Goal: Transaction & Acquisition: Purchase product/service

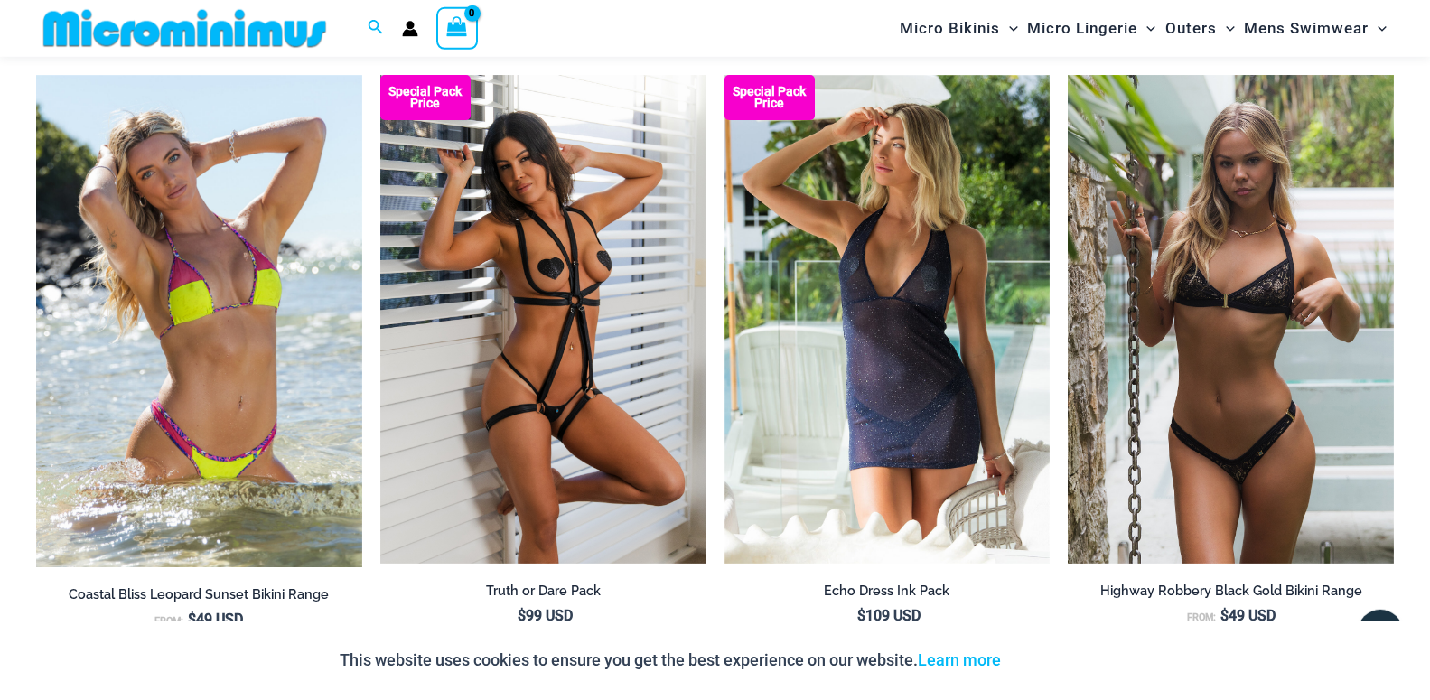
scroll to position [2176, 0]
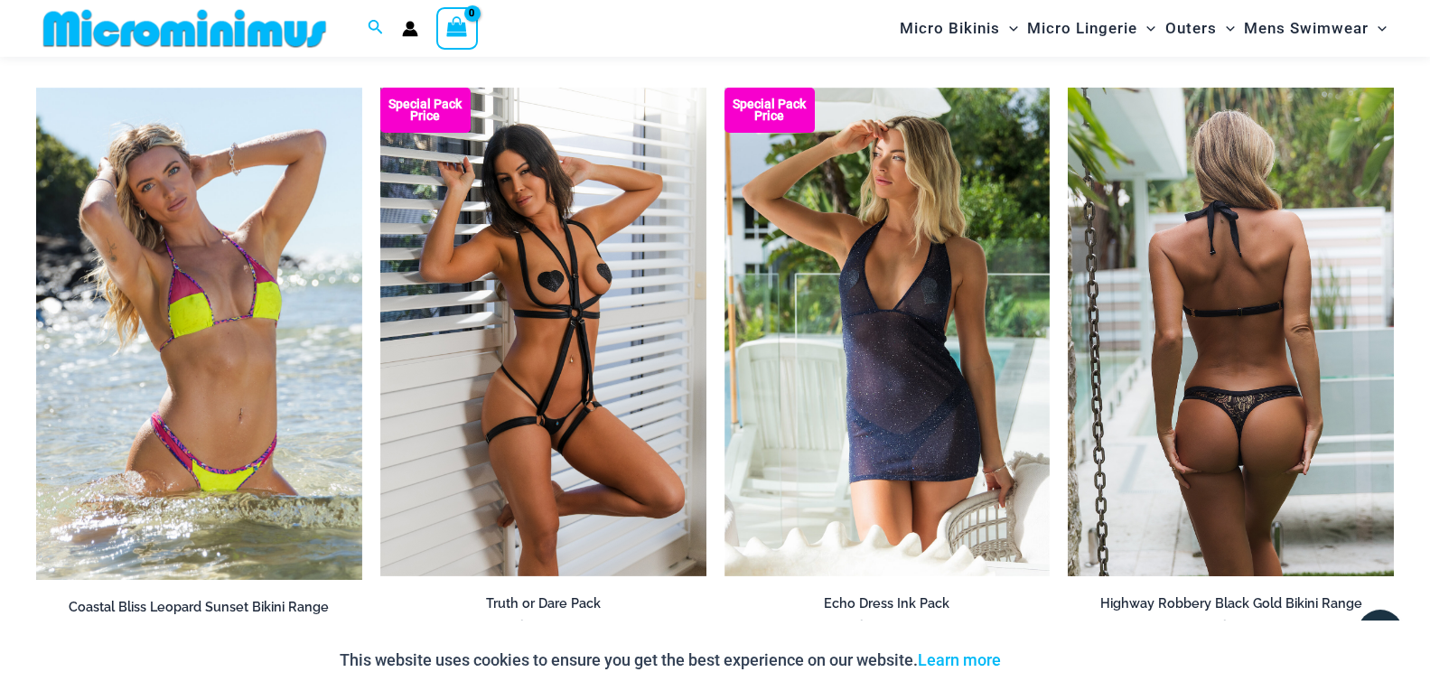
click at [1256, 373] on img at bounding box center [1230, 332] width 326 height 489
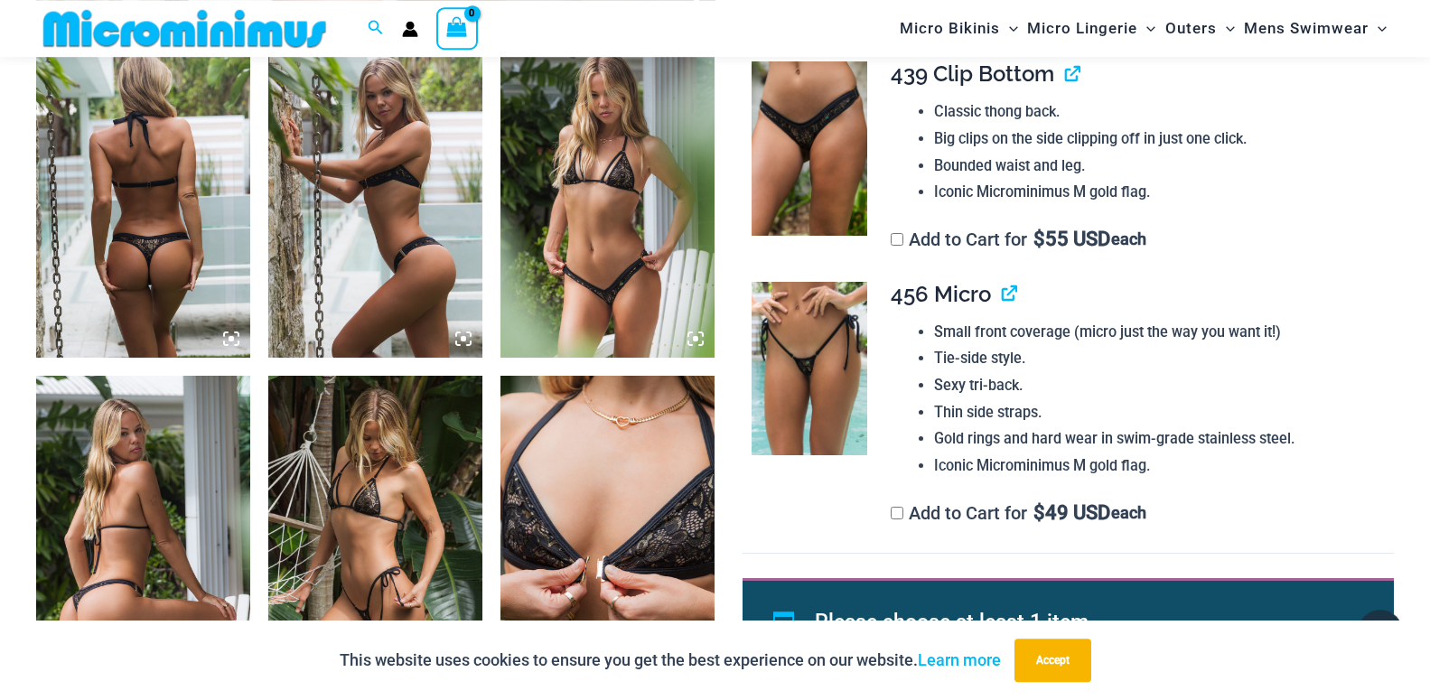
scroll to position [1184, 0]
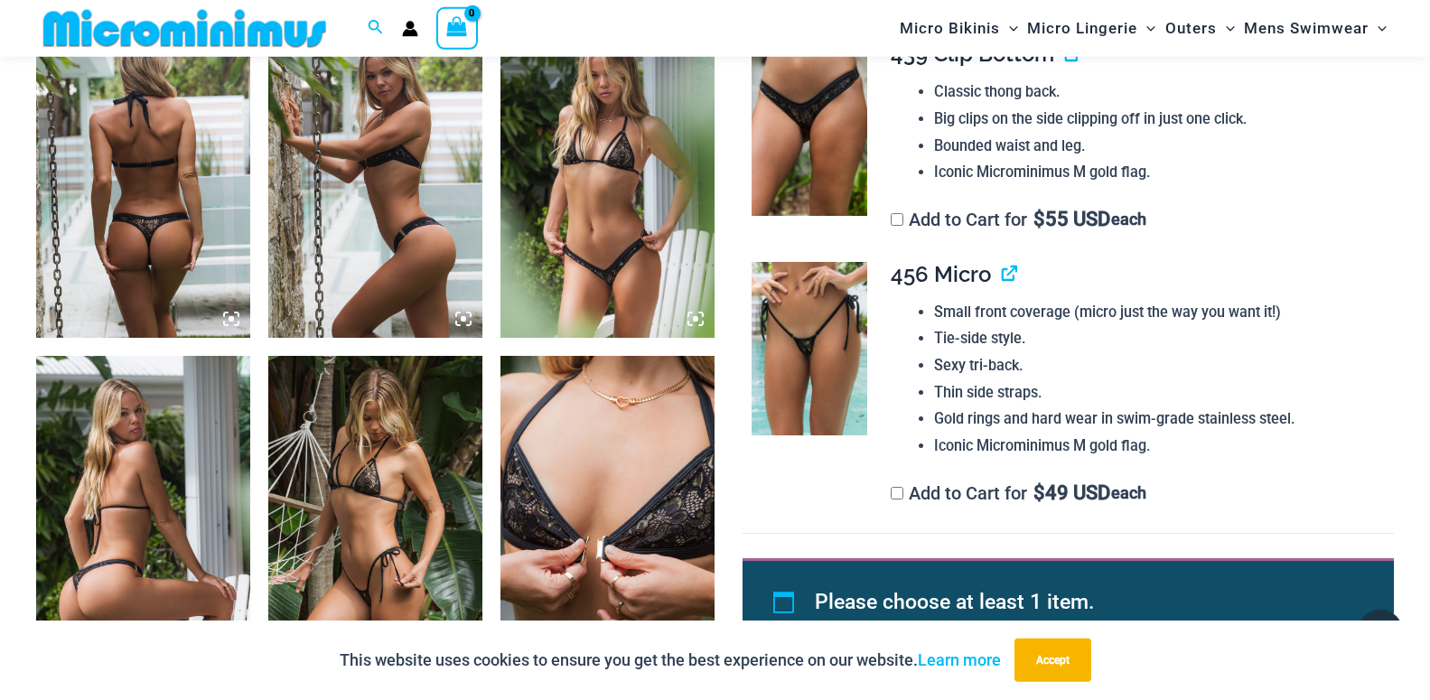
click at [381, 547] on img at bounding box center [375, 517] width 214 height 322
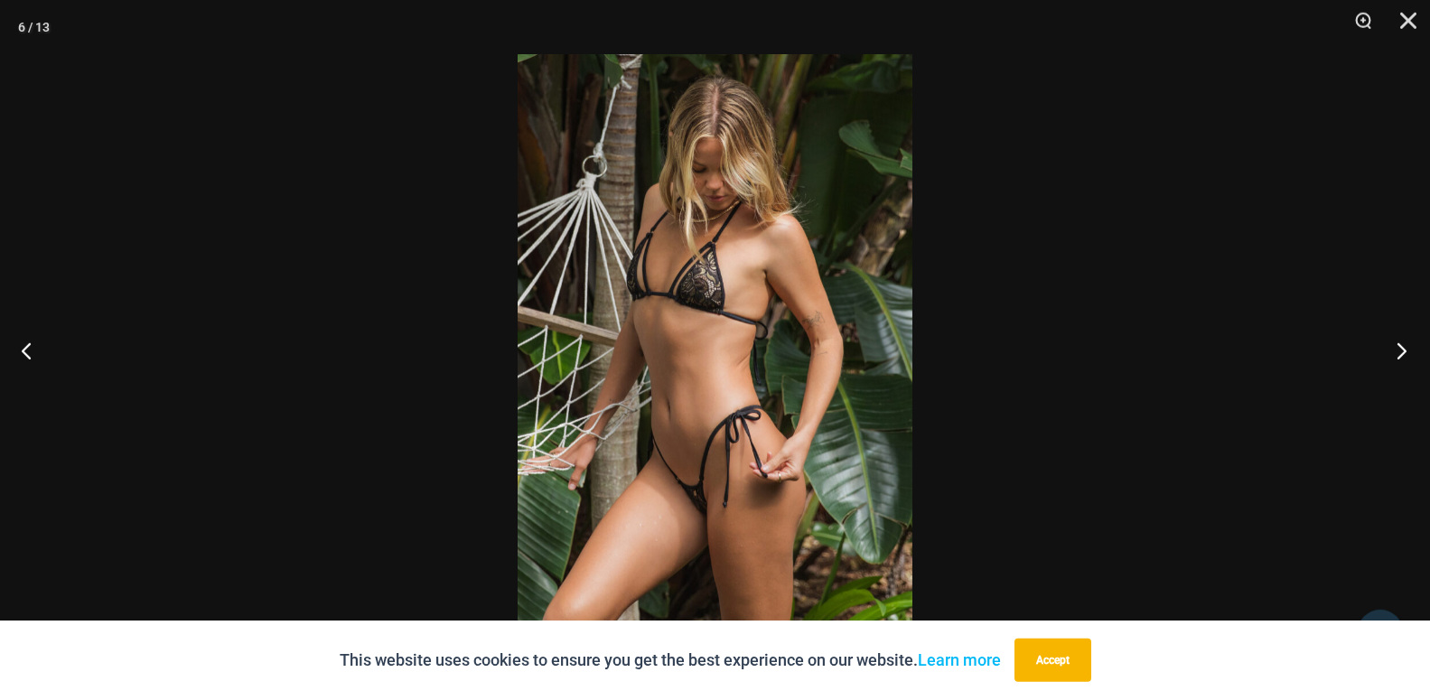
click at [1396, 352] on button "Next" at bounding box center [1396, 350] width 68 height 90
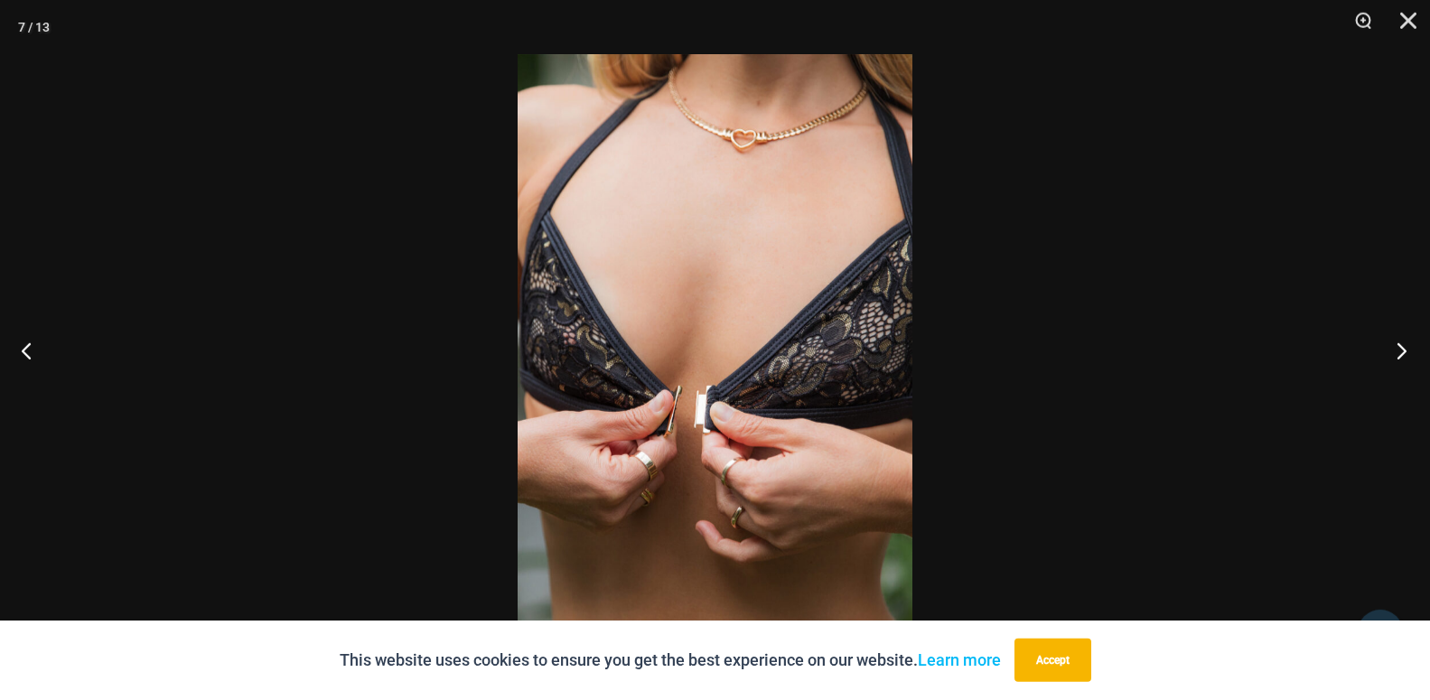
click at [1396, 352] on button "Next" at bounding box center [1396, 350] width 68 height 90
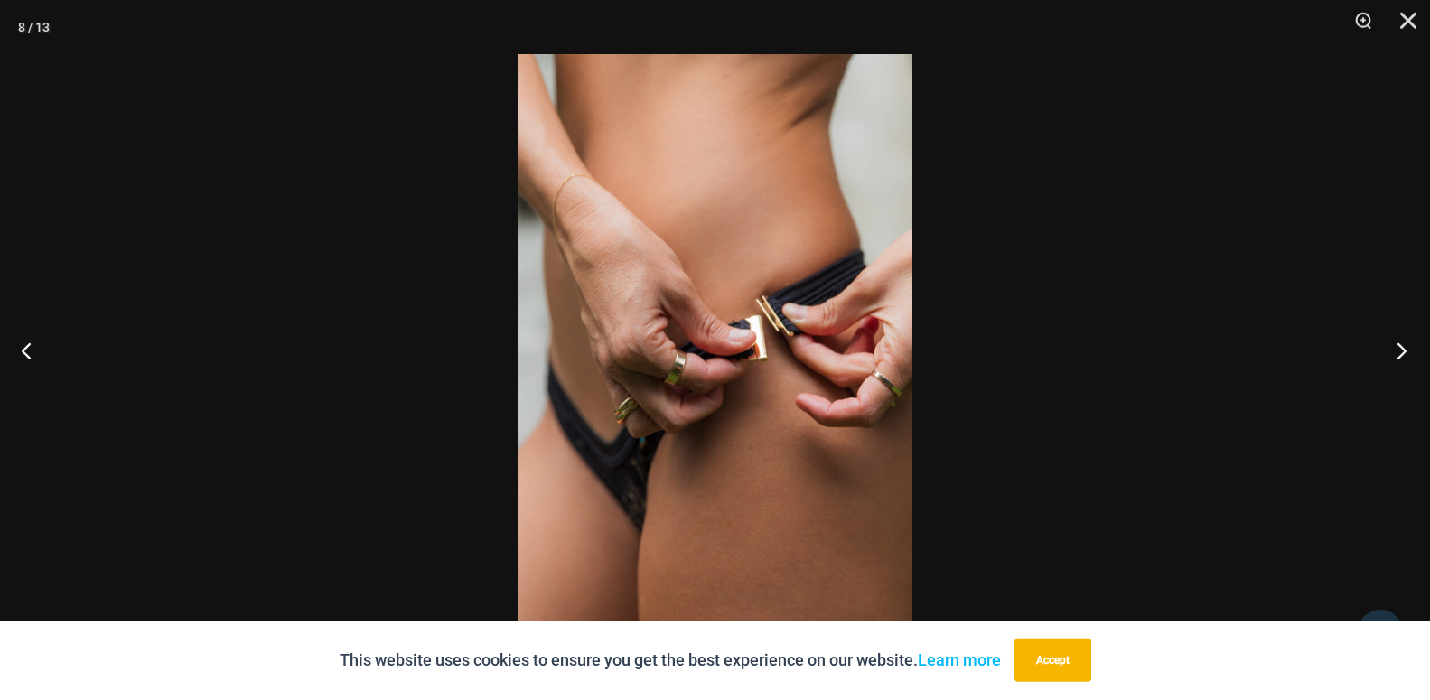
click at [1396, 352] on button "Next" at bounding box center [1396, 350] width 68 height 90
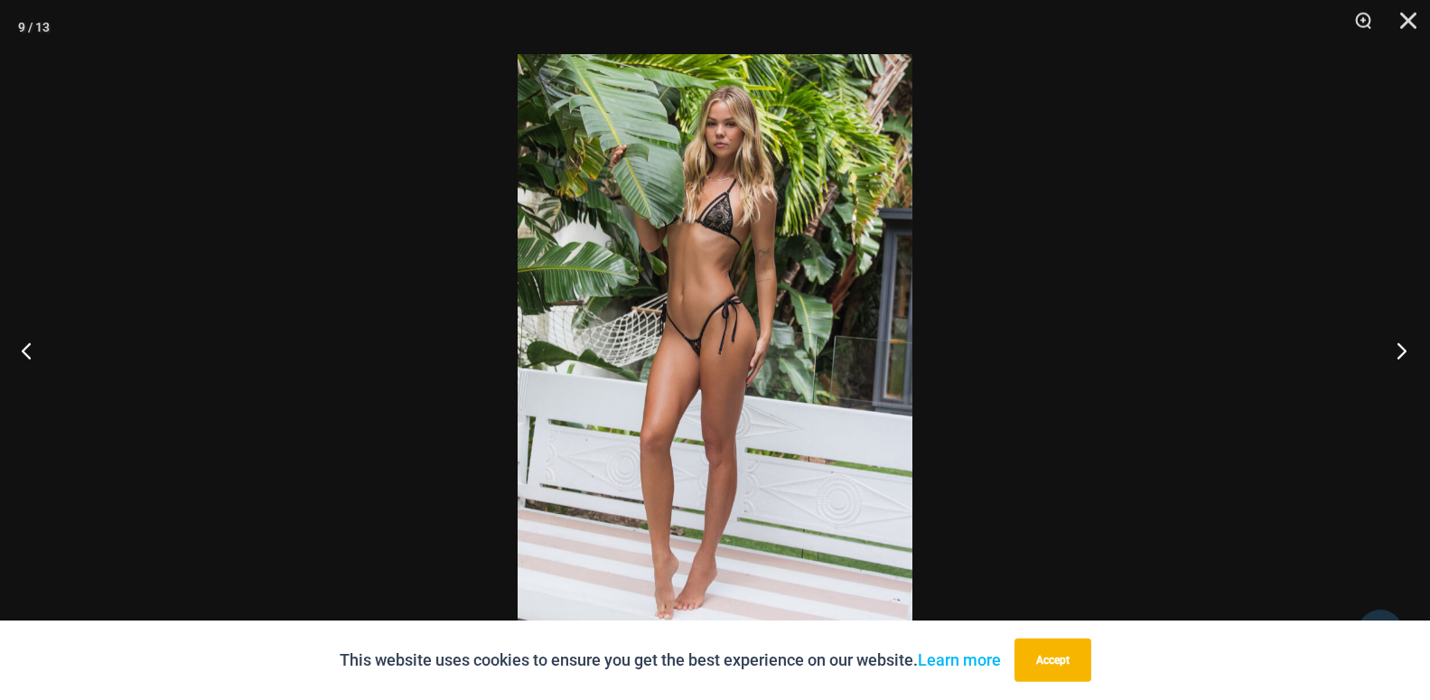
click at [1396, 352] on button "Next" at bounding box center [1396, 350] width 68 height 90
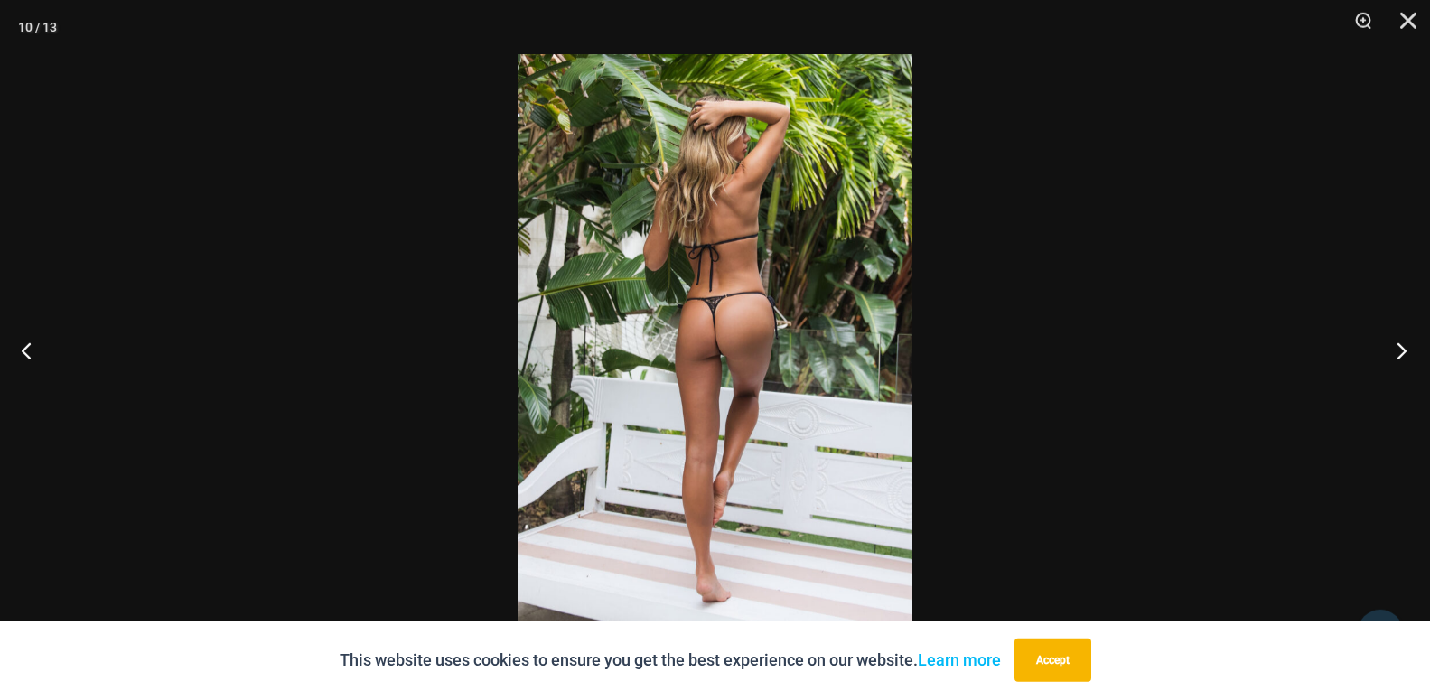
click at [1396, 352] on button "Next" at bounding box center [1396, 350] width 68 height 90
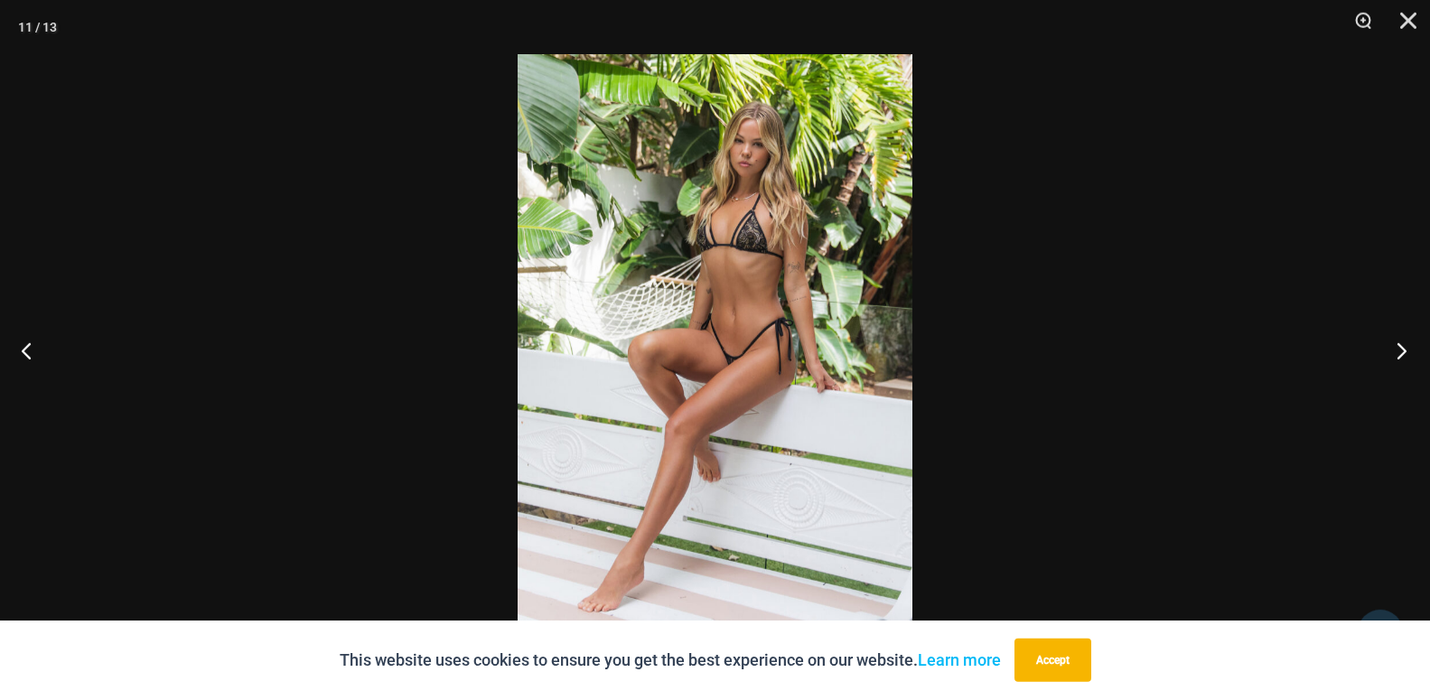
click at [1396, 352] on button "Next" at bounding box center [1396, 350] width 68 height 90
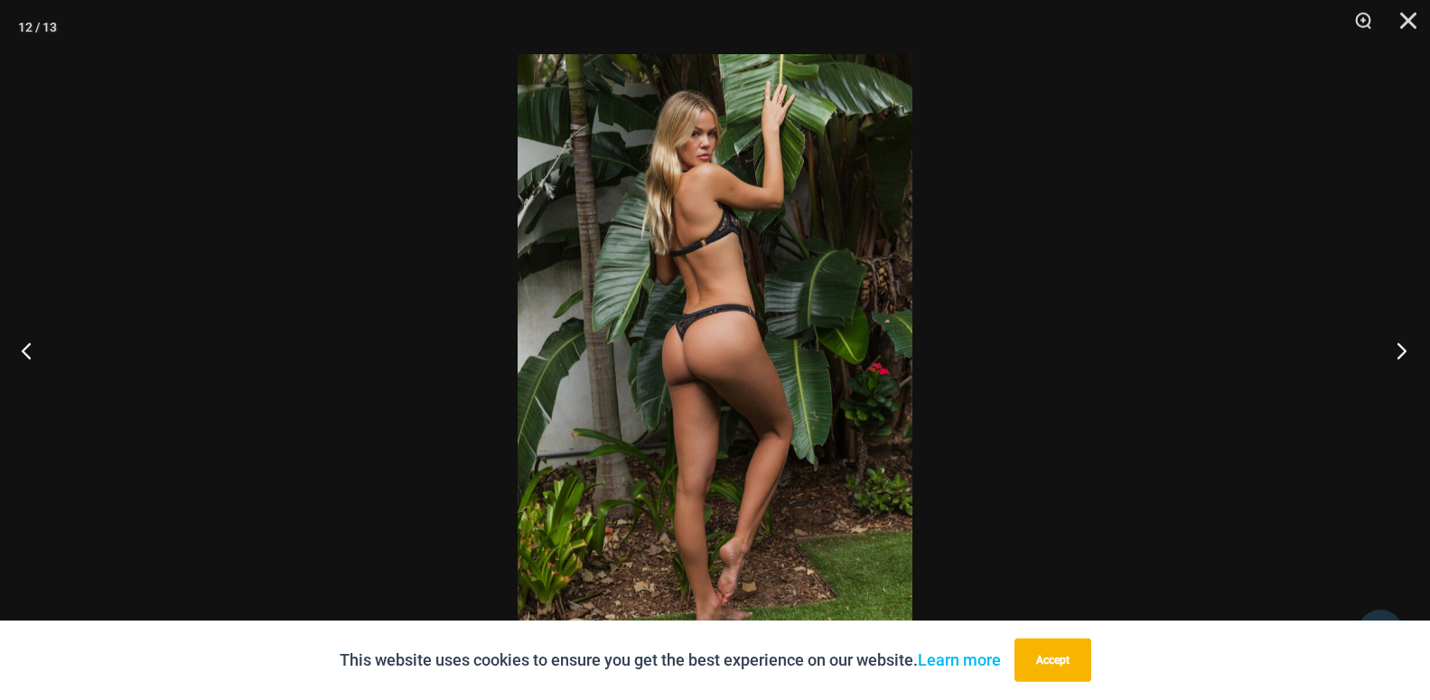
click at [1396, 352] on button "Next" at bounding box center [1396, 350] width 68 height 90
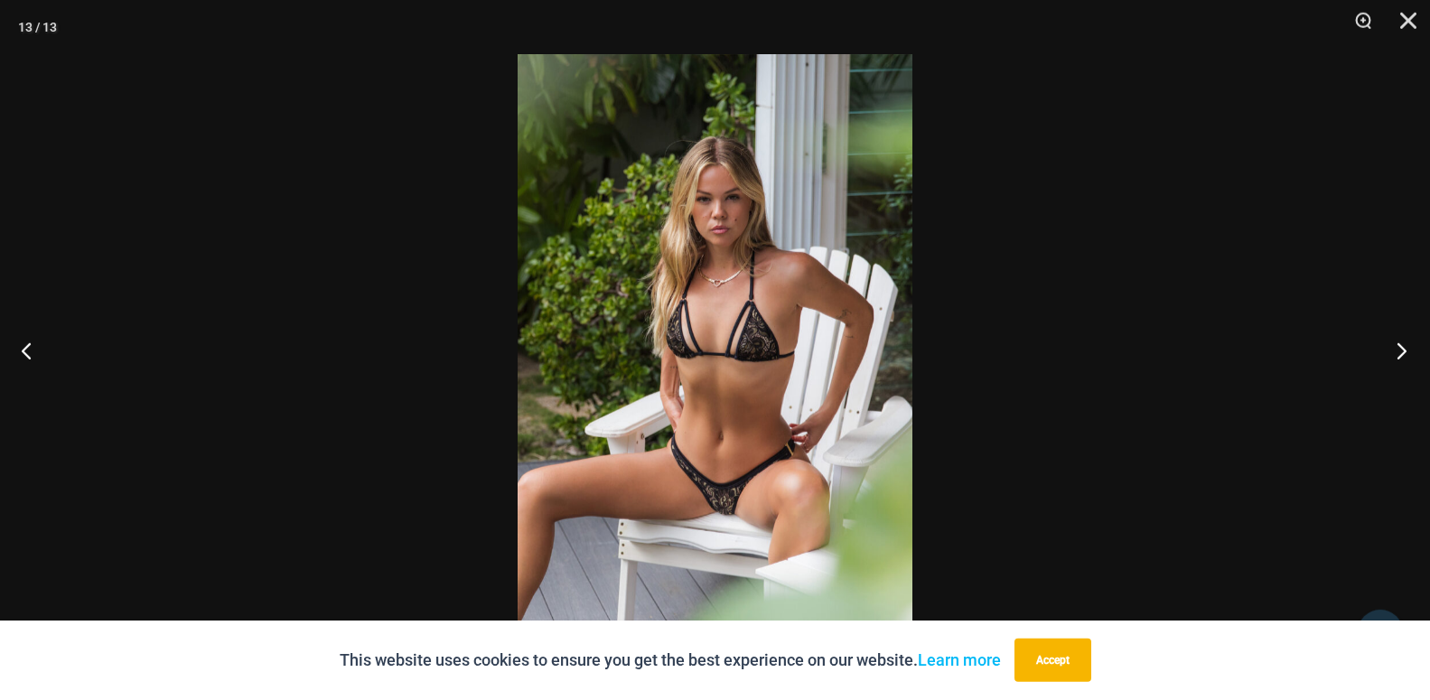
click at [1396, 352] on button "Next" at bounding box center [1396, 350] width 68 height 90
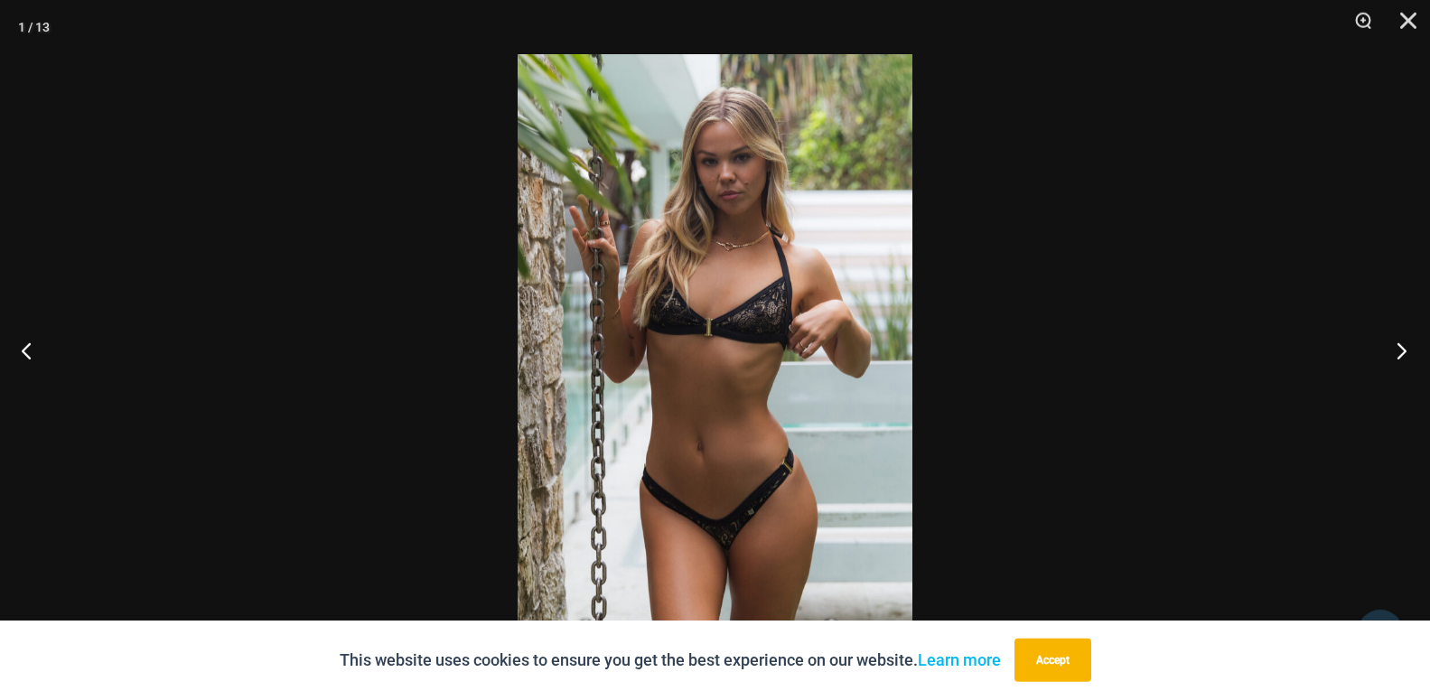
click at [1396, 352] on button "Next" at bounding box center [1396, 350] width 68 height 90
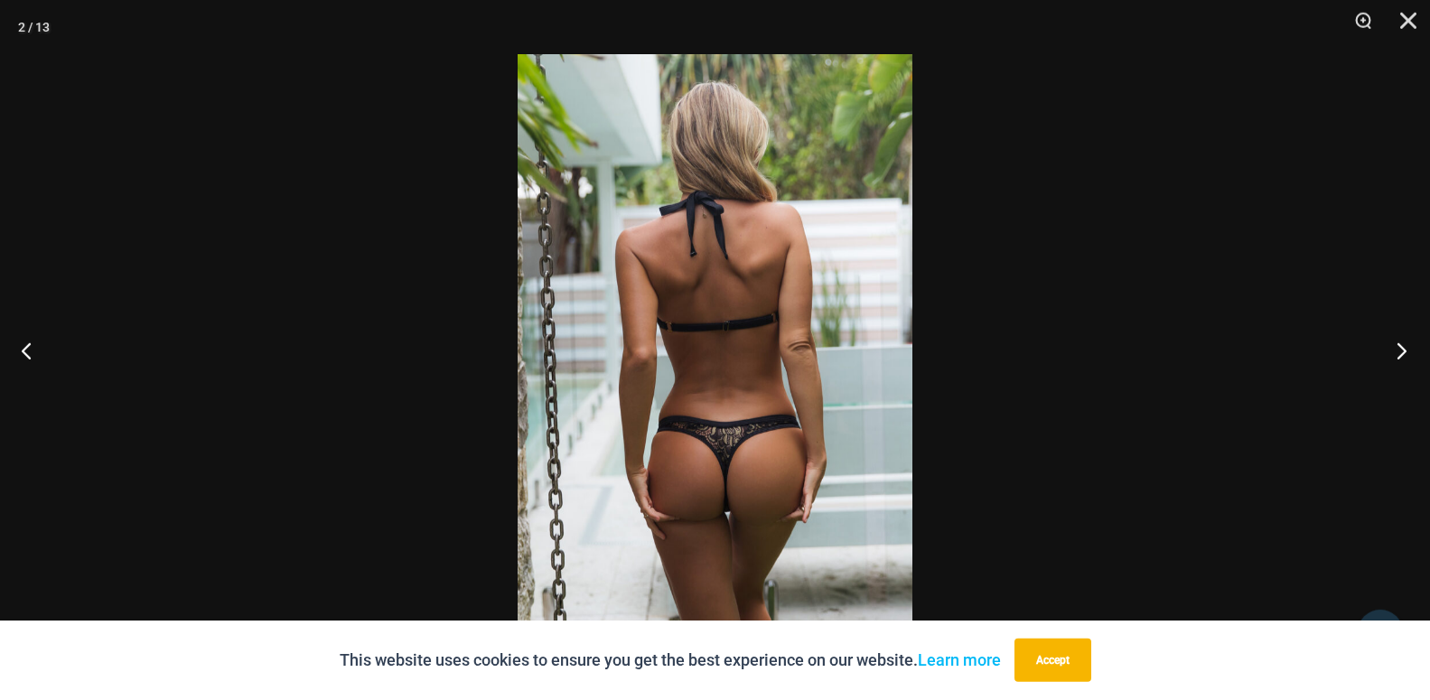
click at [1396, 352] on button "Next" at bounding box center [1396, 350] width 68 height 90
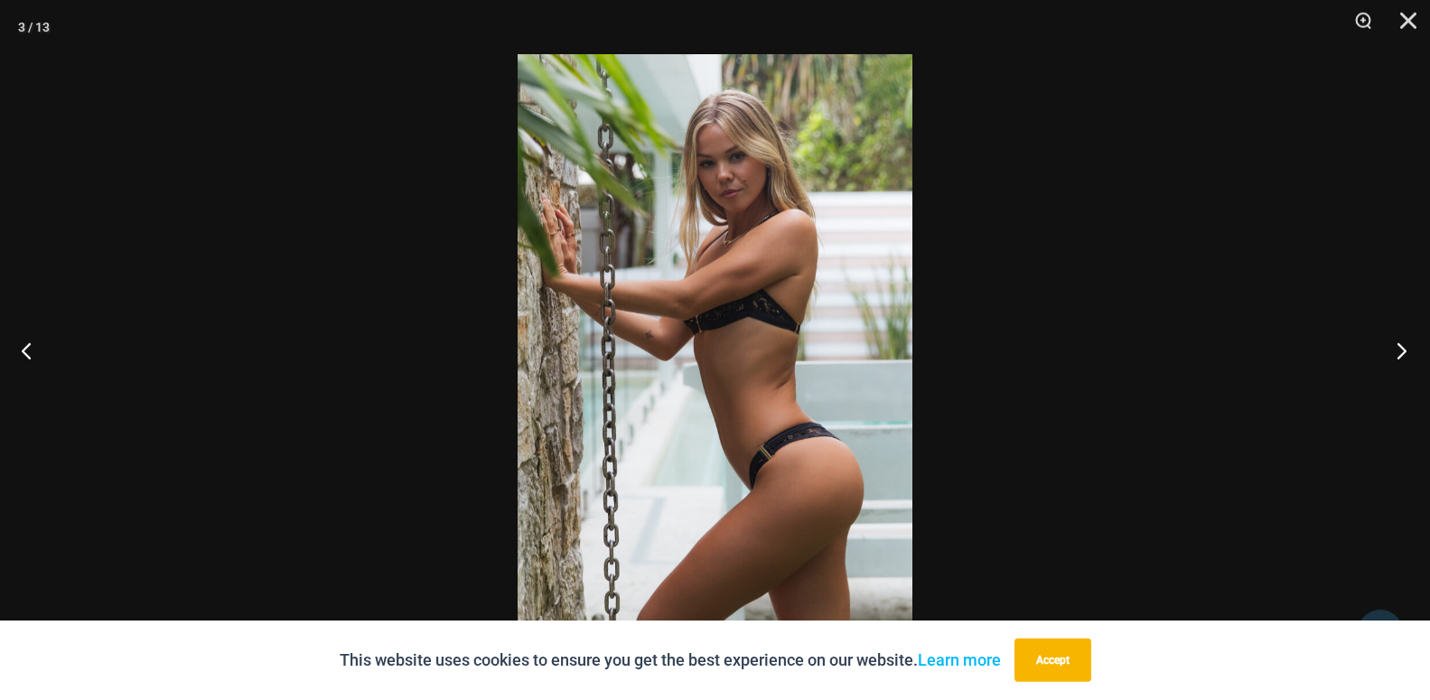
click at [1396, 352] on button "Next" at bounding box center [1396, 350] width 68 height 90
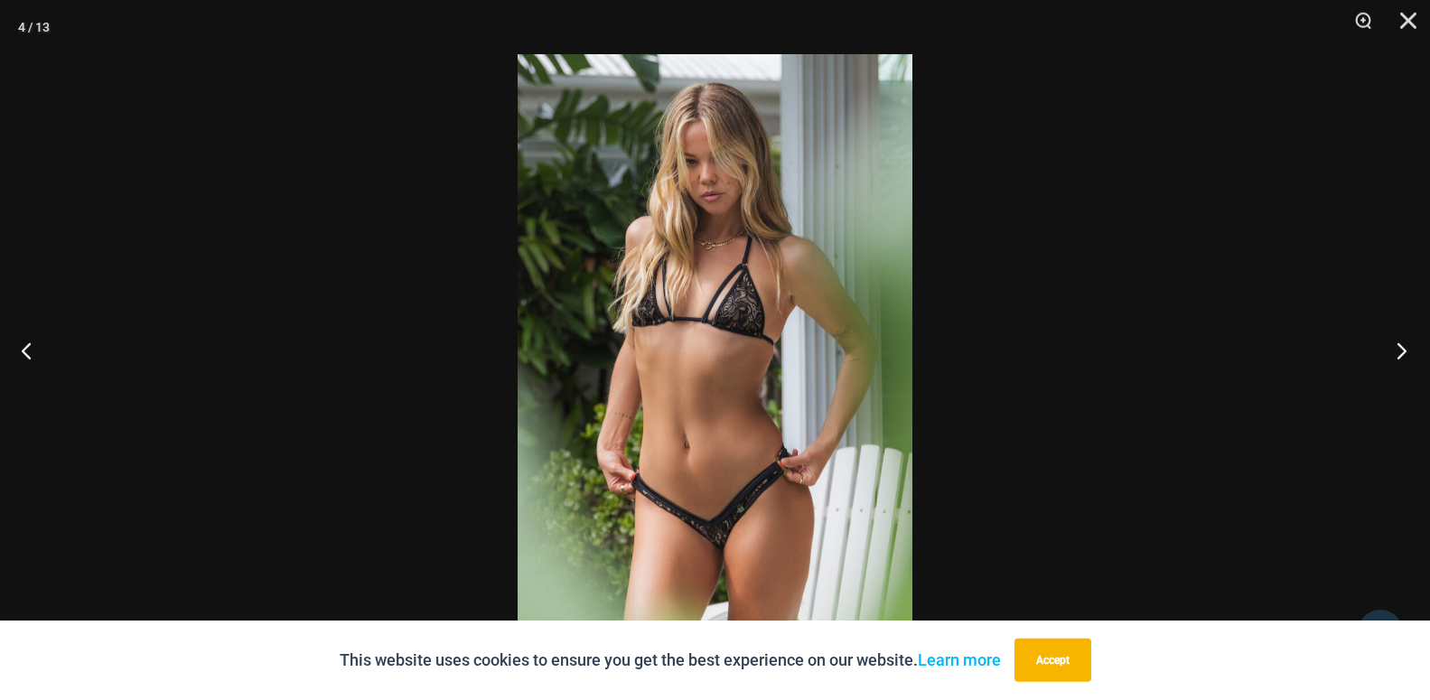
click at [1396, 352] on button "Next" at bounding box center [1396, 350] width 68 height 90
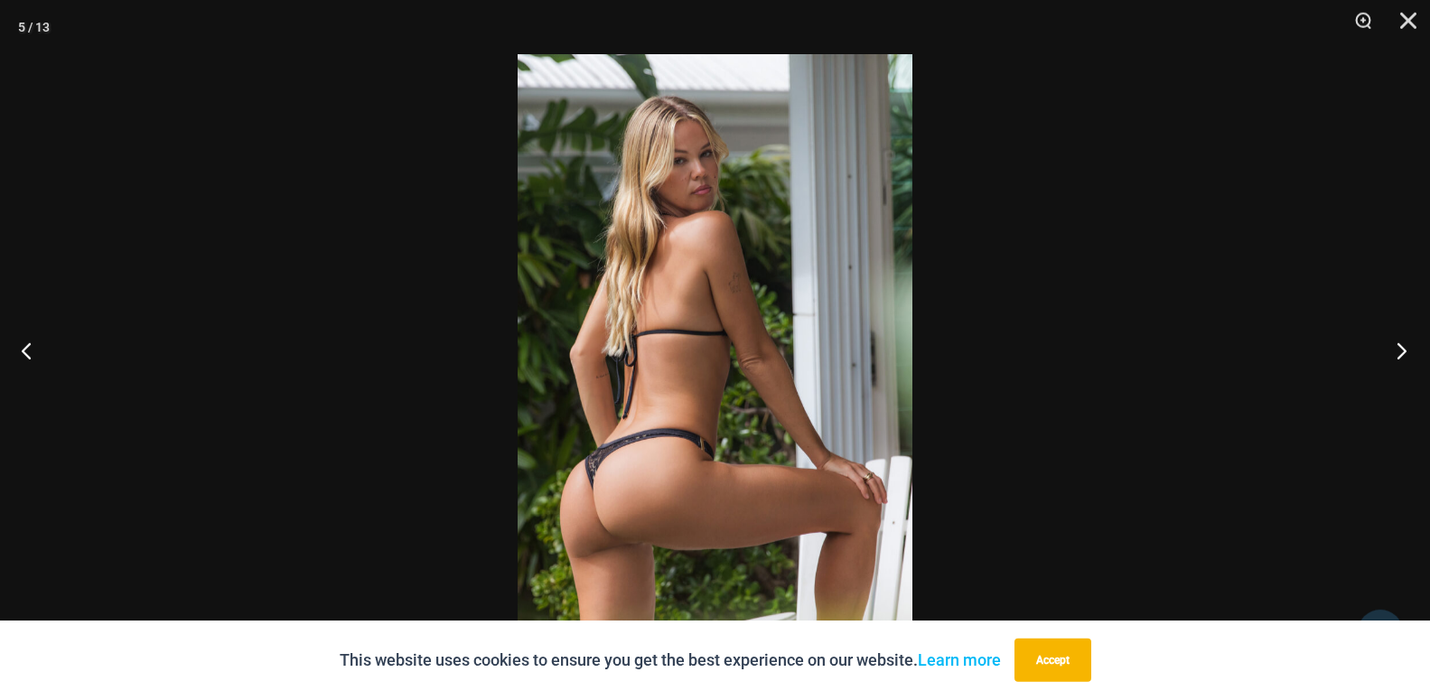
click at [1396, 352] on button "Next" at bounding box center [1396, 350] width 68 height 90
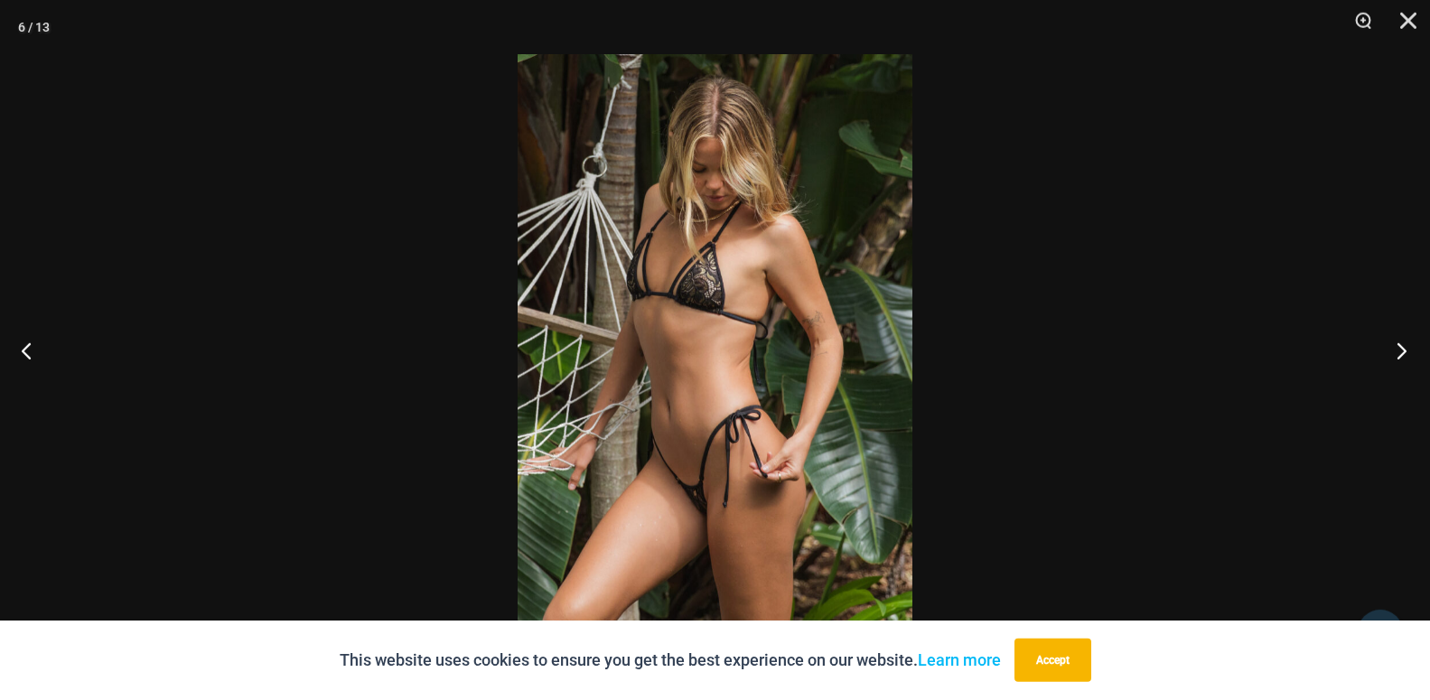
click at [1396, 352] on button "Next" at bounding box center [1396, 350] width 68 height 90
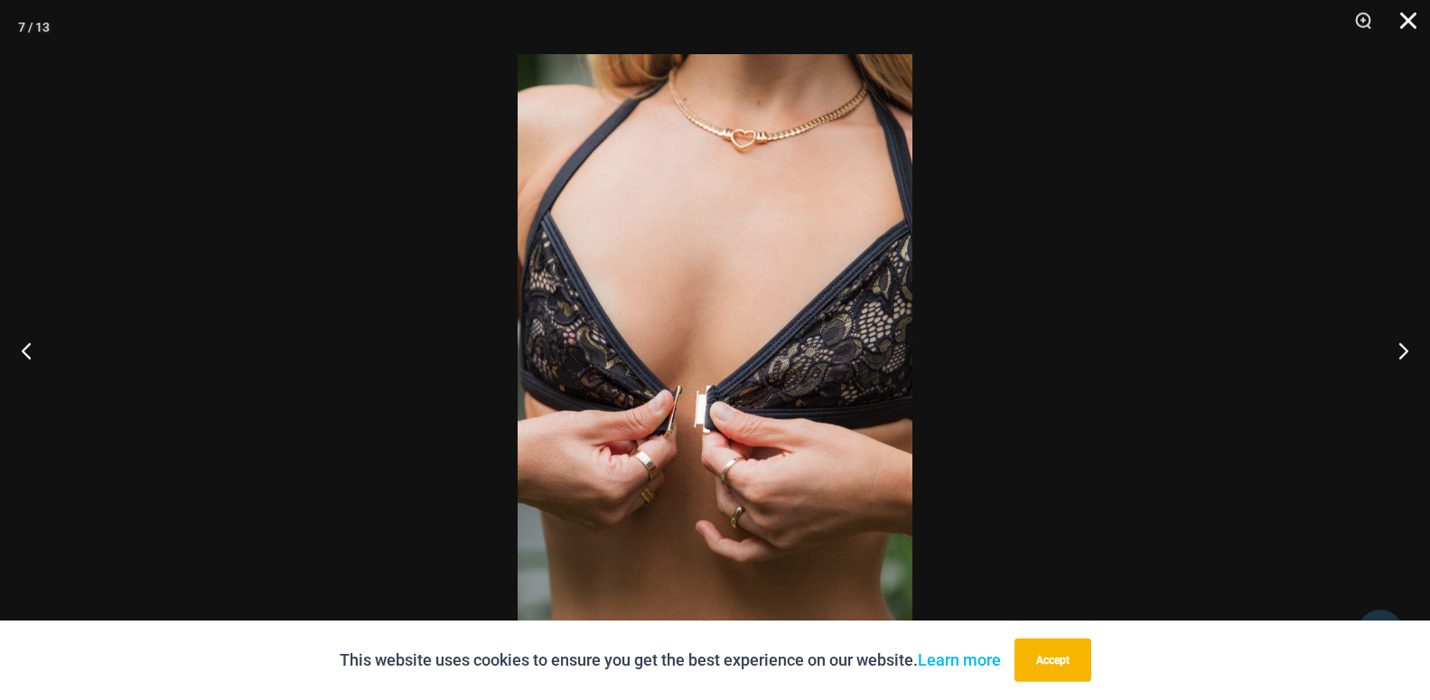
click at [1413, 13] on button "Close" at bounding box center [1401, 27] width 45 height 54
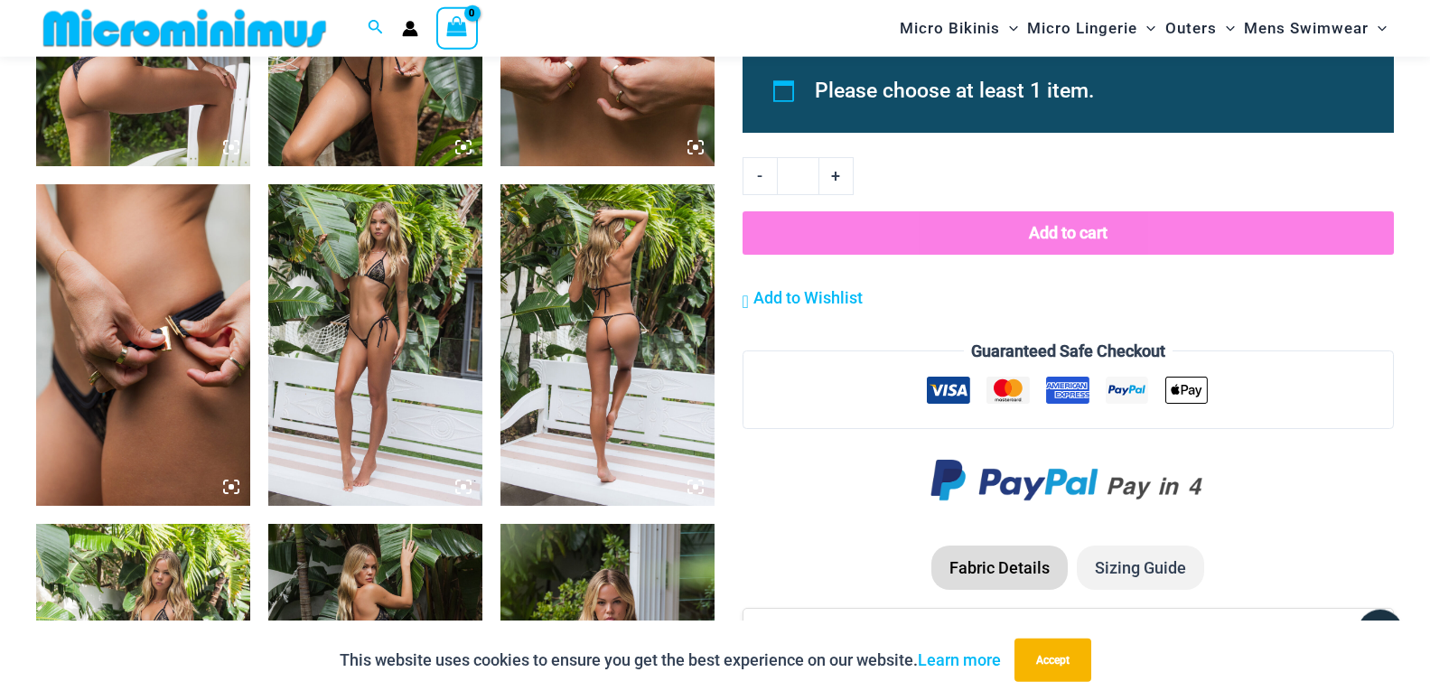
scroll to position [2591, 0]
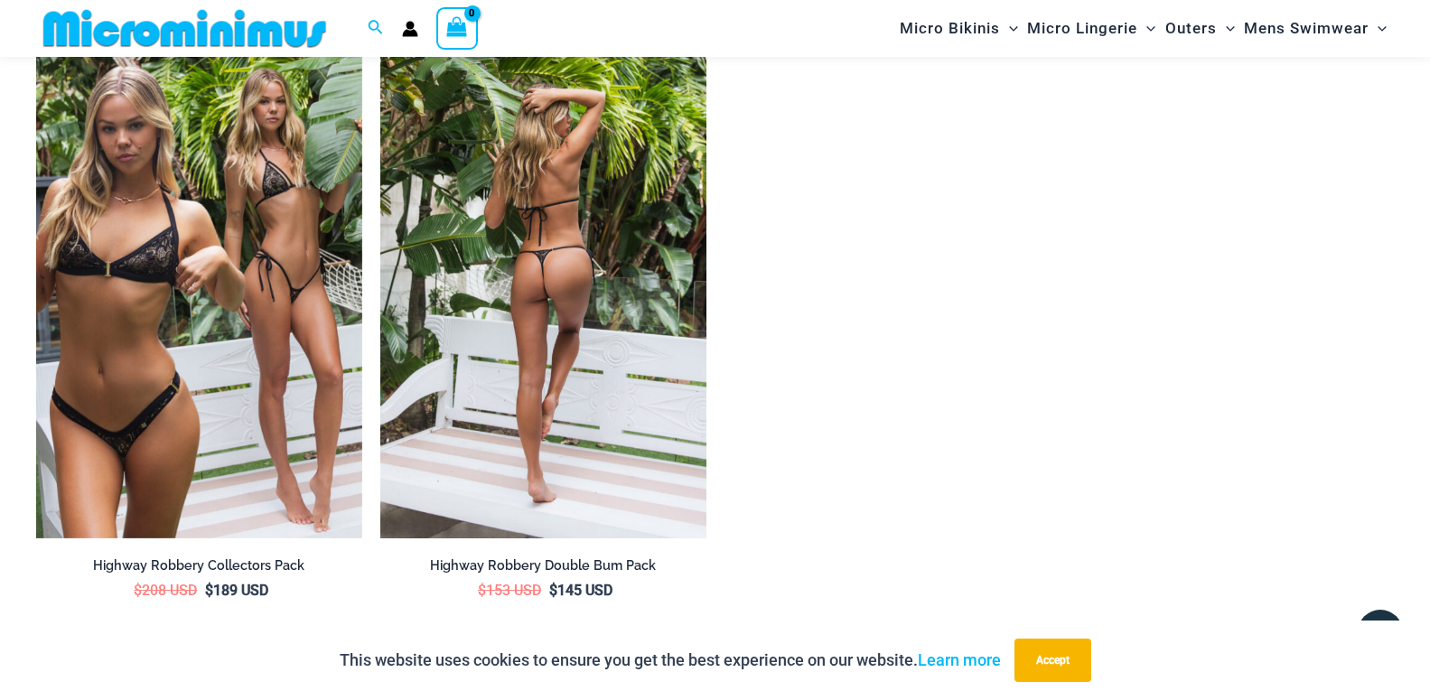
click at [554, 331] on img at bounding box center [543, 294] width 326 height 489
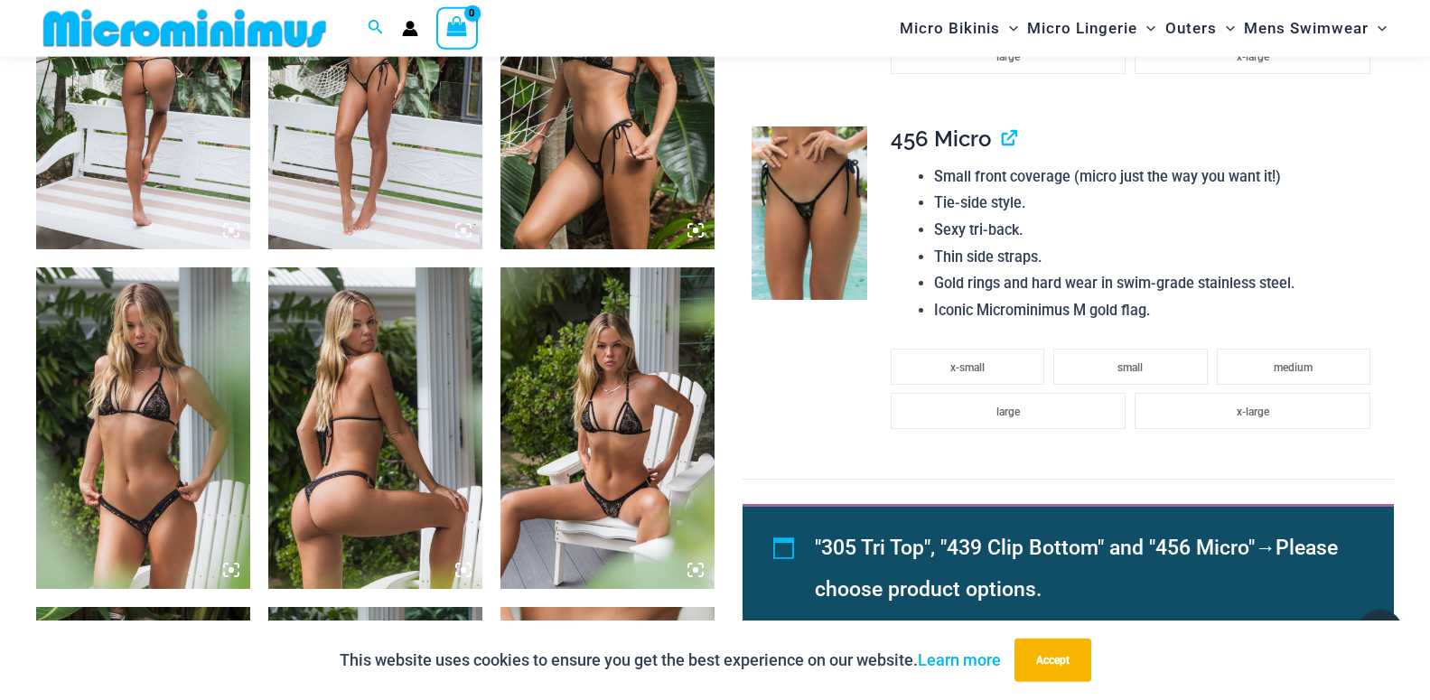
scroll to position [1345, 0]
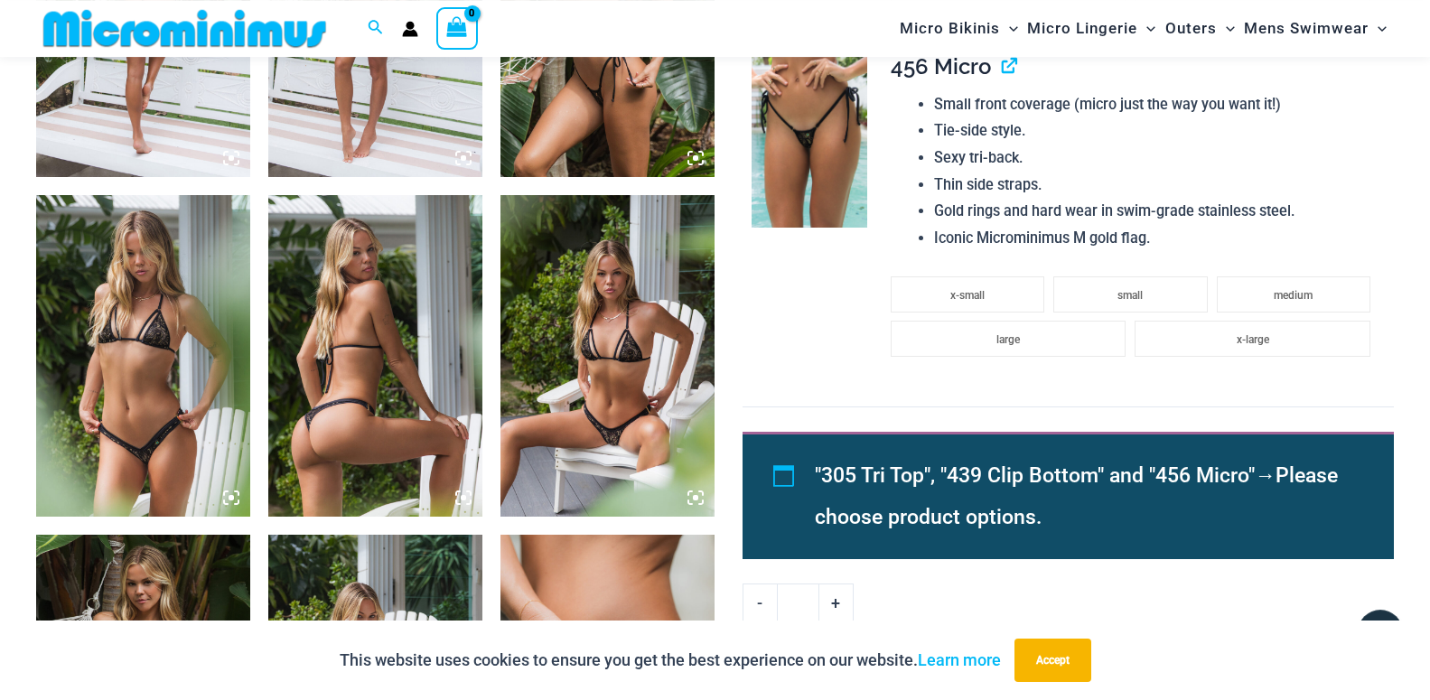
click at [601, 429] on img at bounding box center [607, 356] width 214 height 322
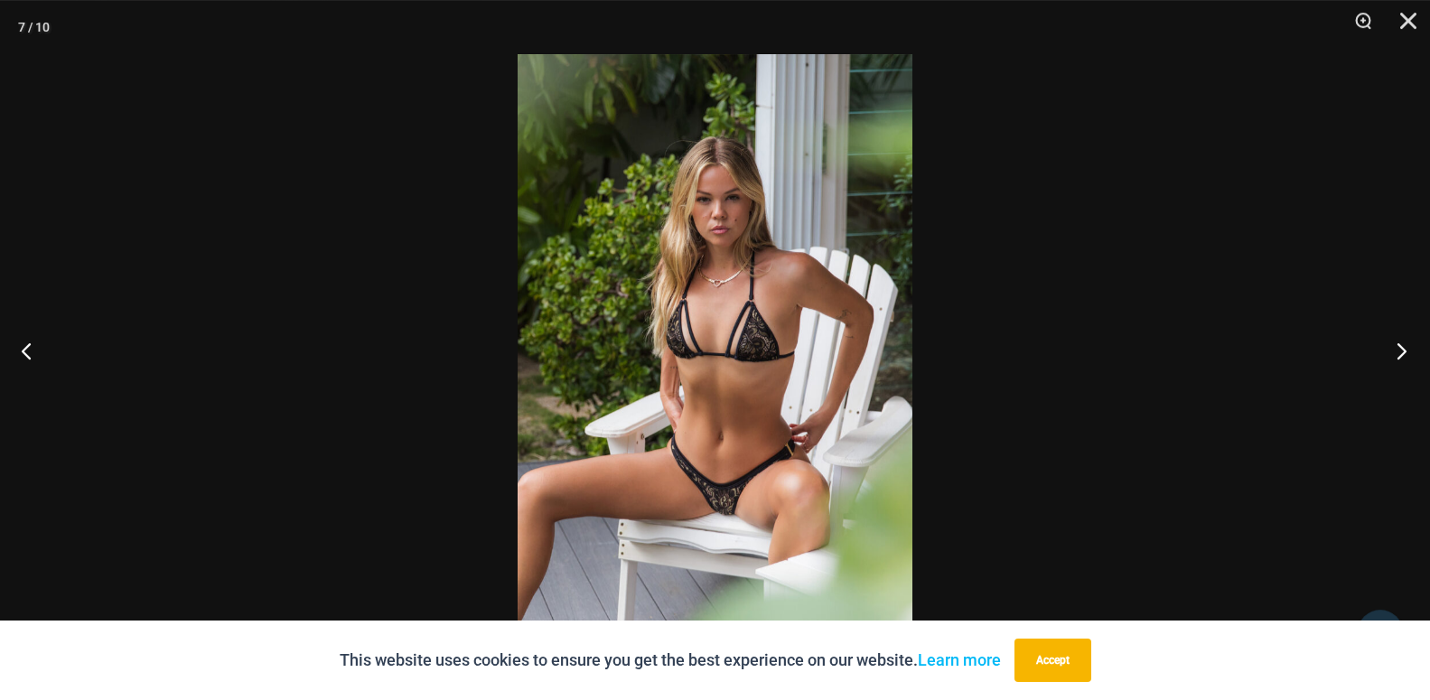
click at [1394, 350] on button "Next" at bounding box center [1396, 350] width 68 height 90
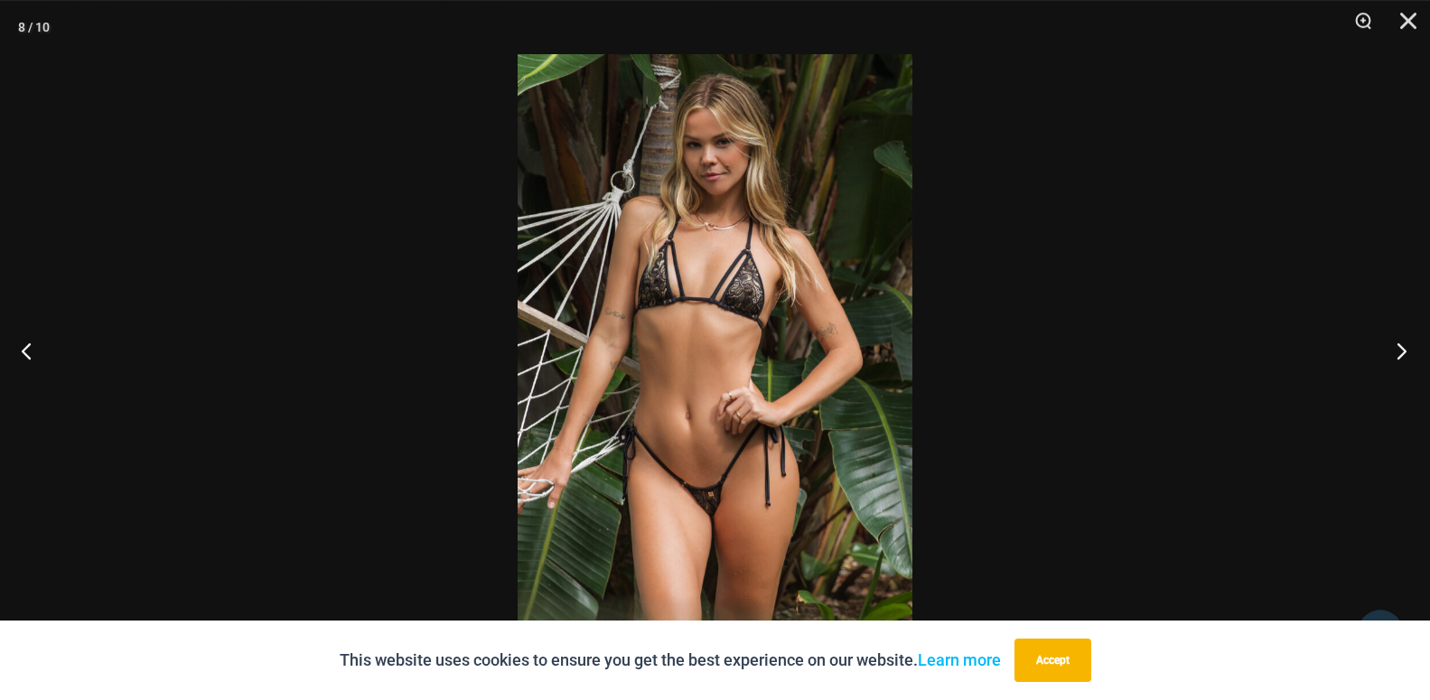
click at [1394, 350] on button "Next" at bounding box center [1396, 350] width 68 height 90
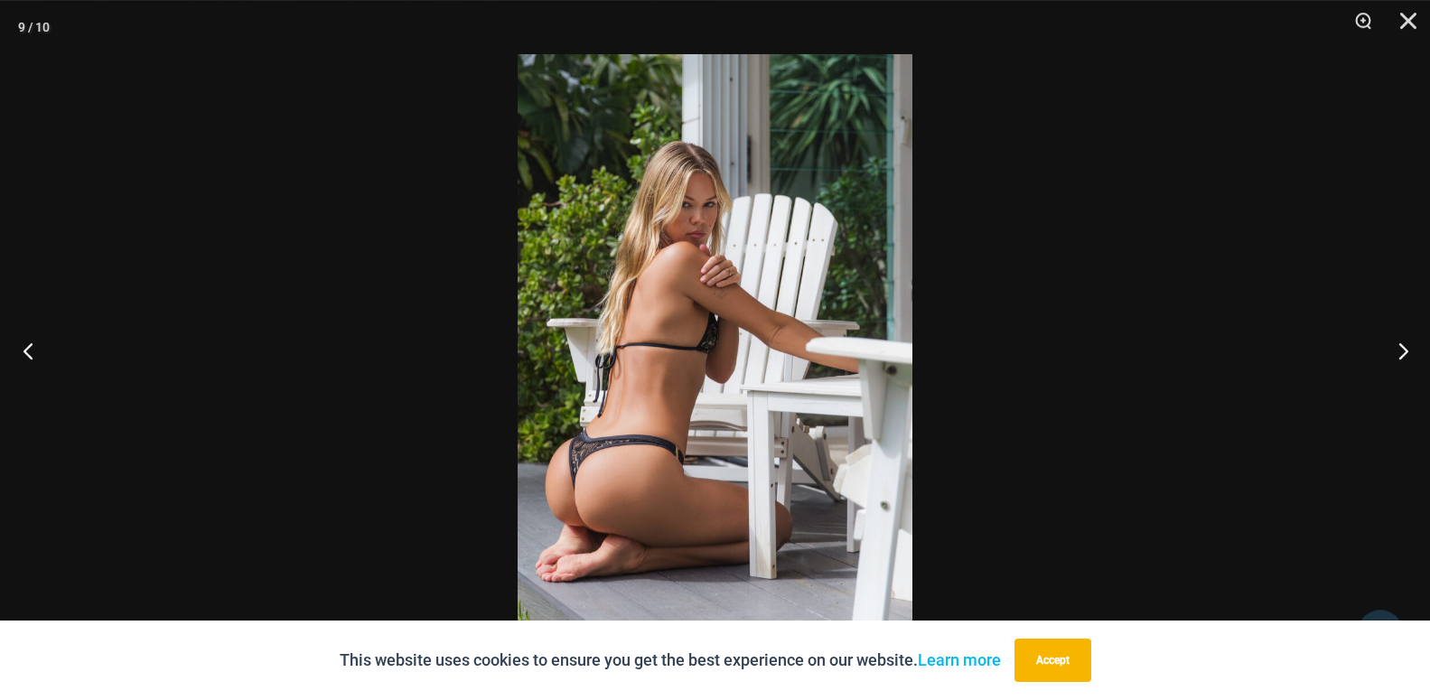
click at [27, 359] on button "Previous" at bounding box center [34, 350] width 68 height 90
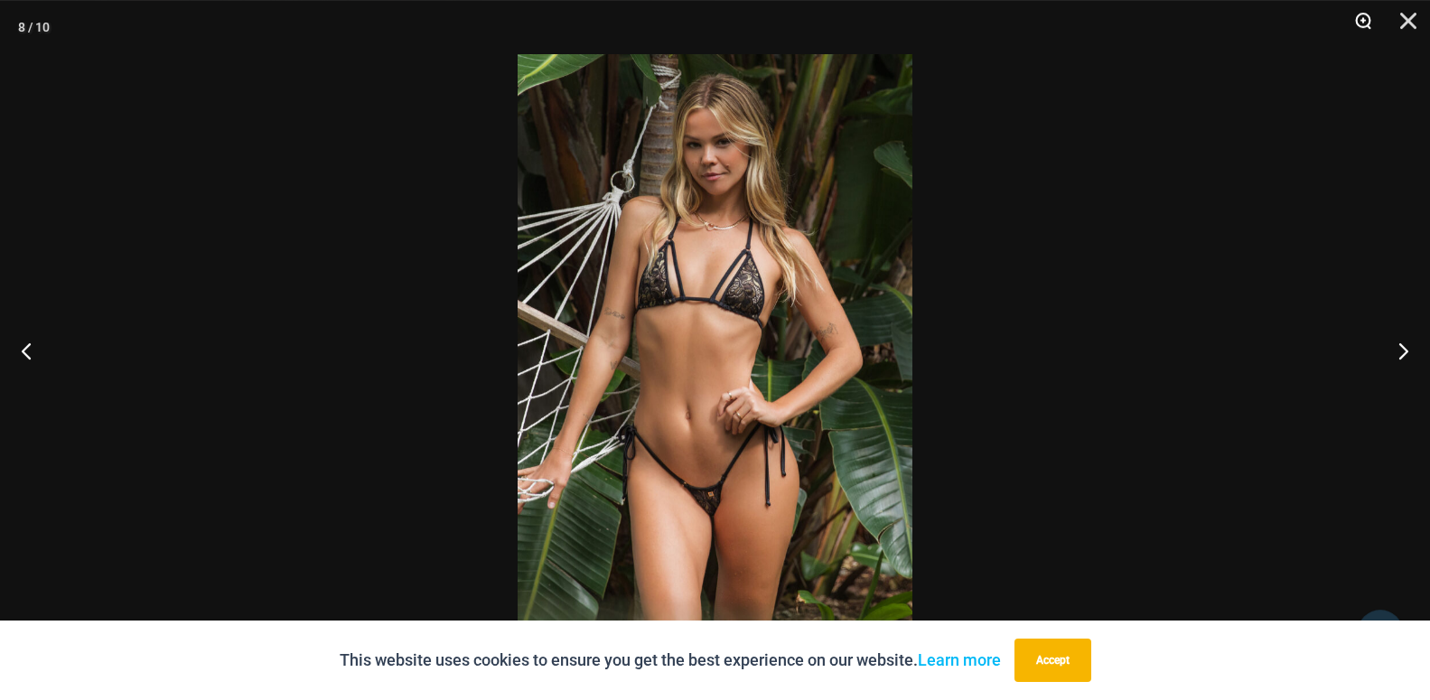
click at [1364, 21] on button "Zoom" at bounding box center [1356, 27] width 45 height 54
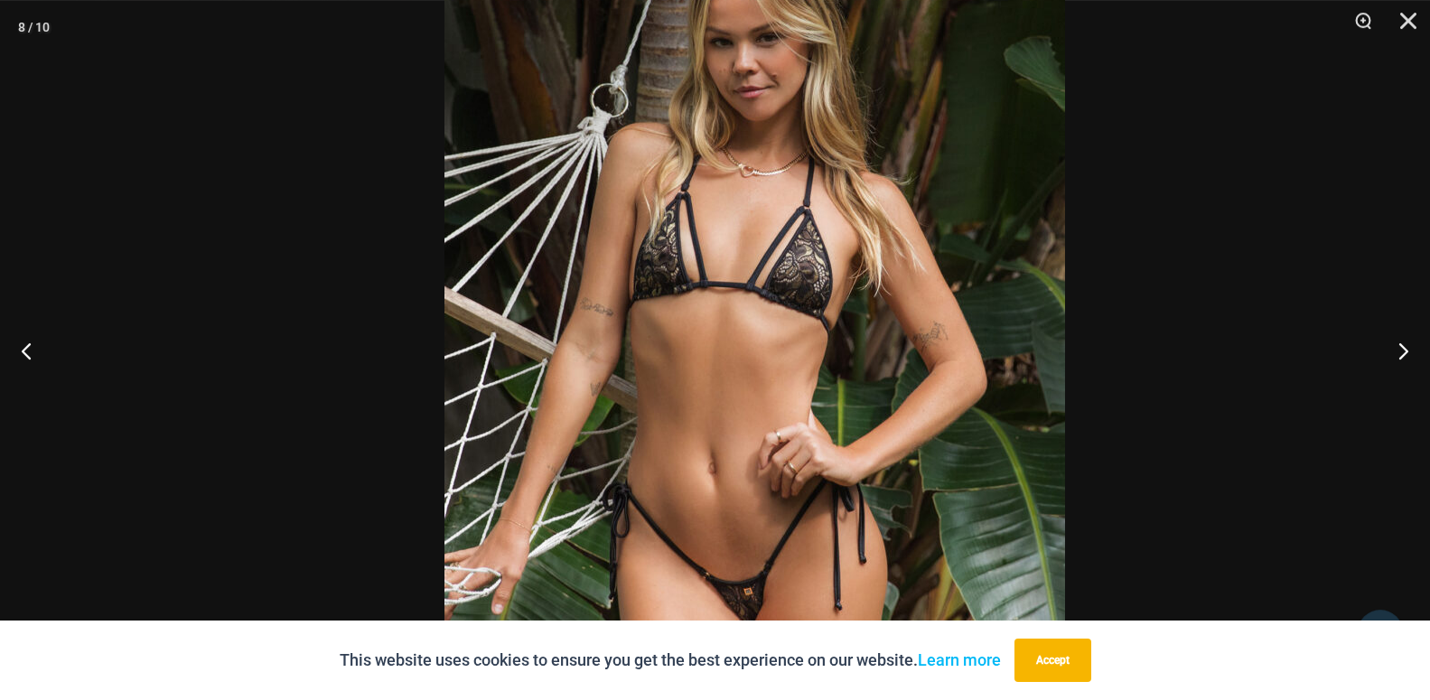
click at [930, 362] on img at bounding box center [754, 365] width 620 height 930
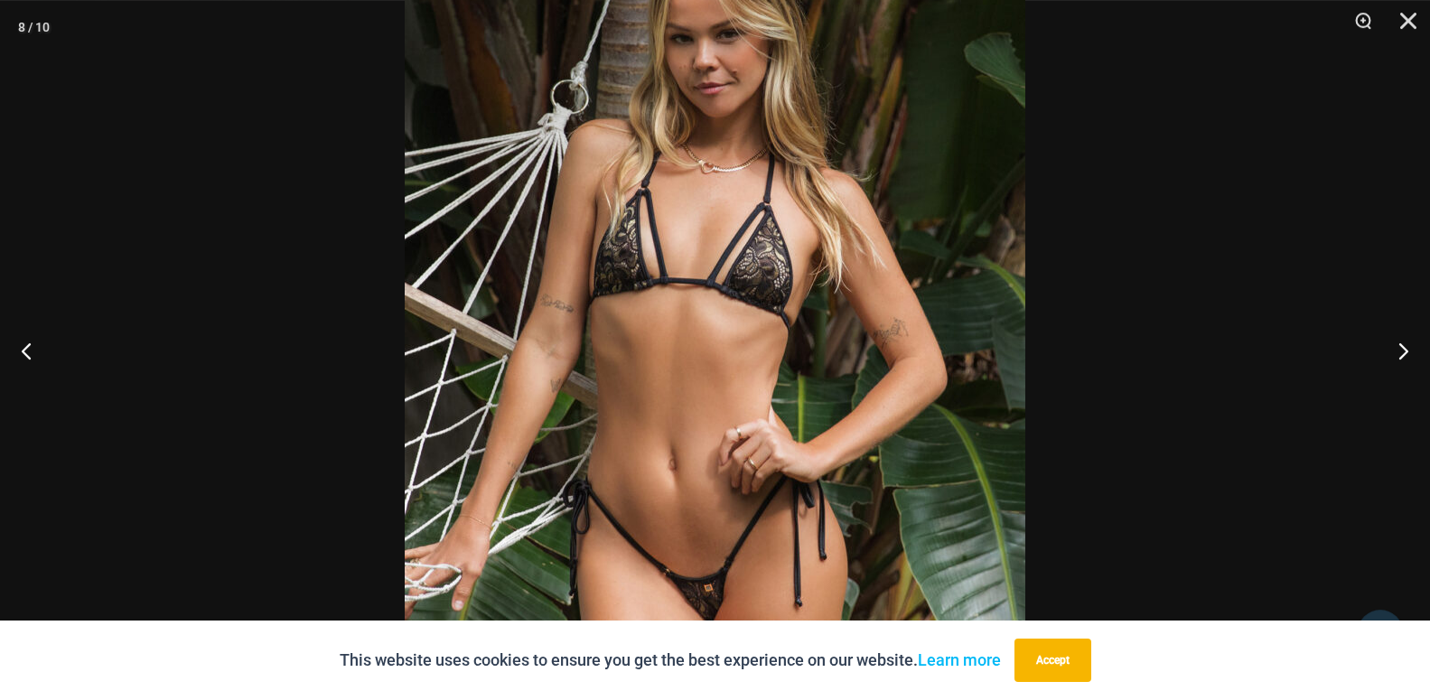
click at [796, 382] on img at bounding box center [715, 361] width 620 height 930
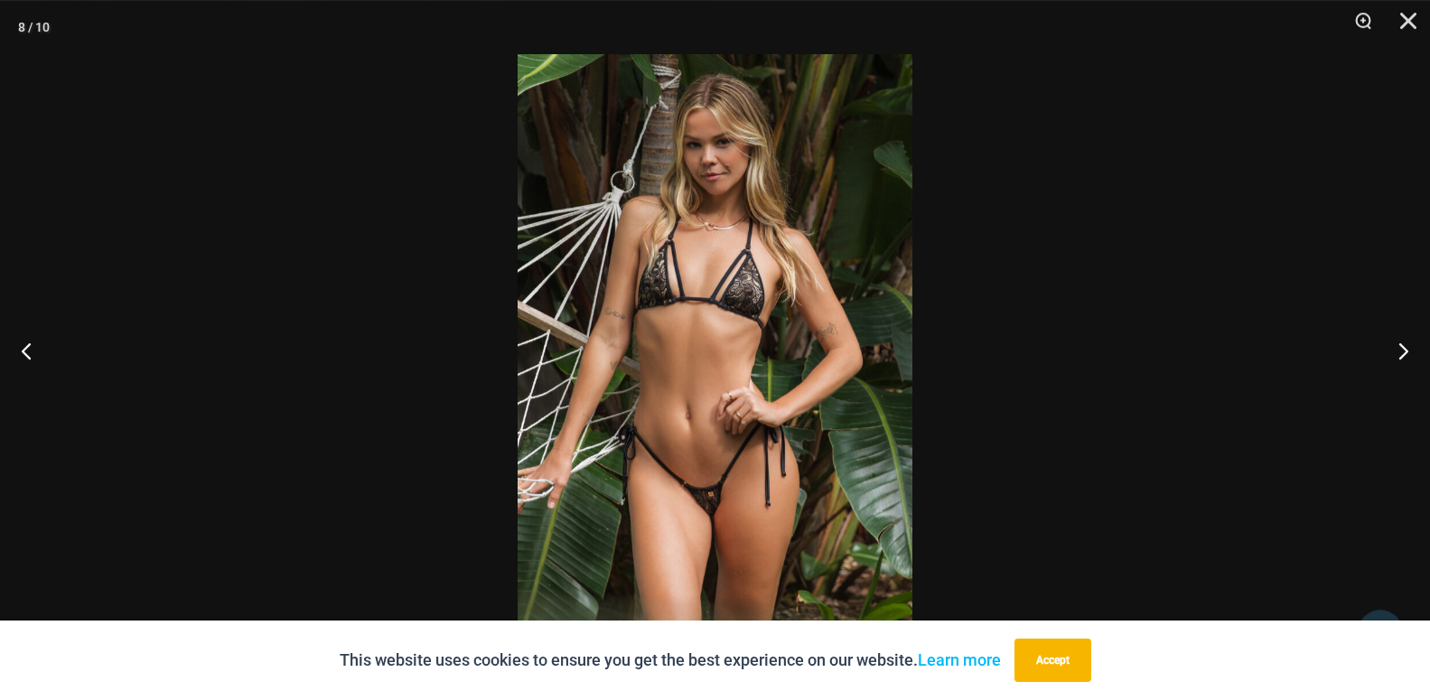
click at [796, 382] on img at bounding box center [714, 350] width 395 height 592
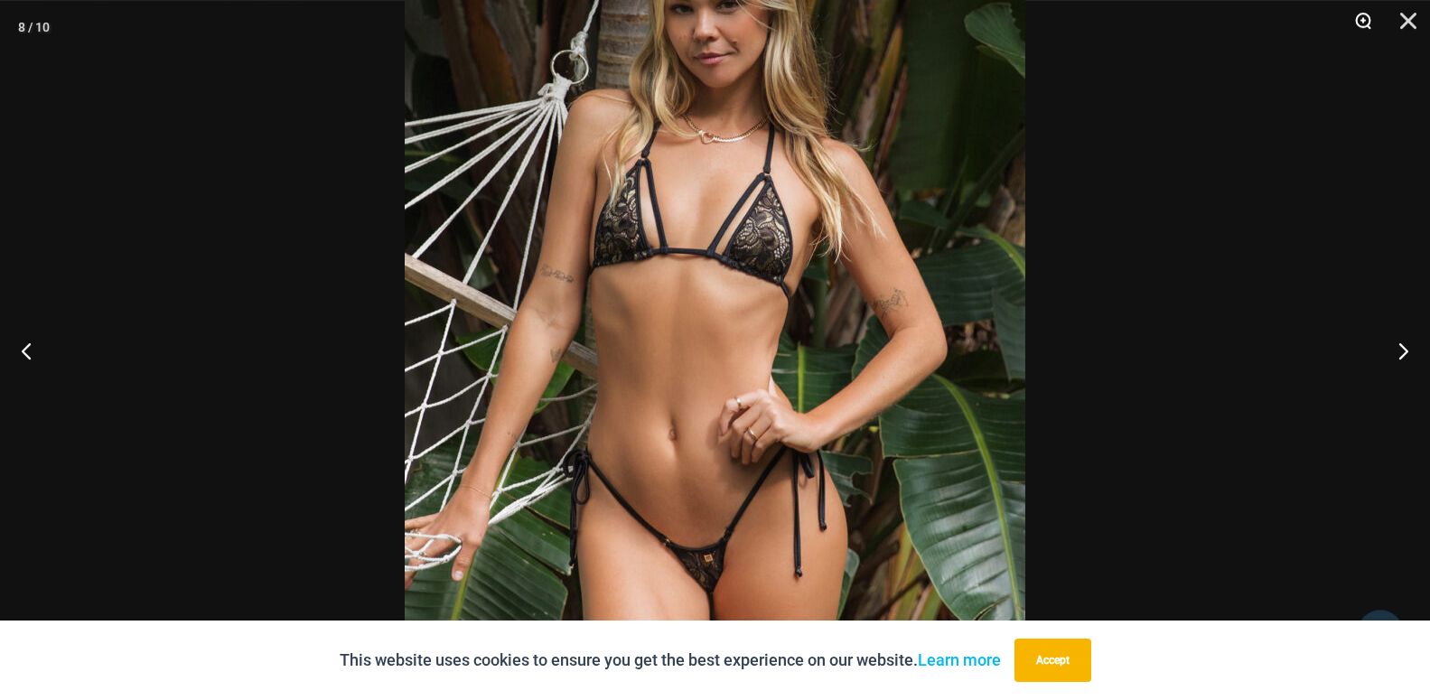
click at [1363, 20] on button "Zoom" at bounding box center [1356, 27] width 45 height 54
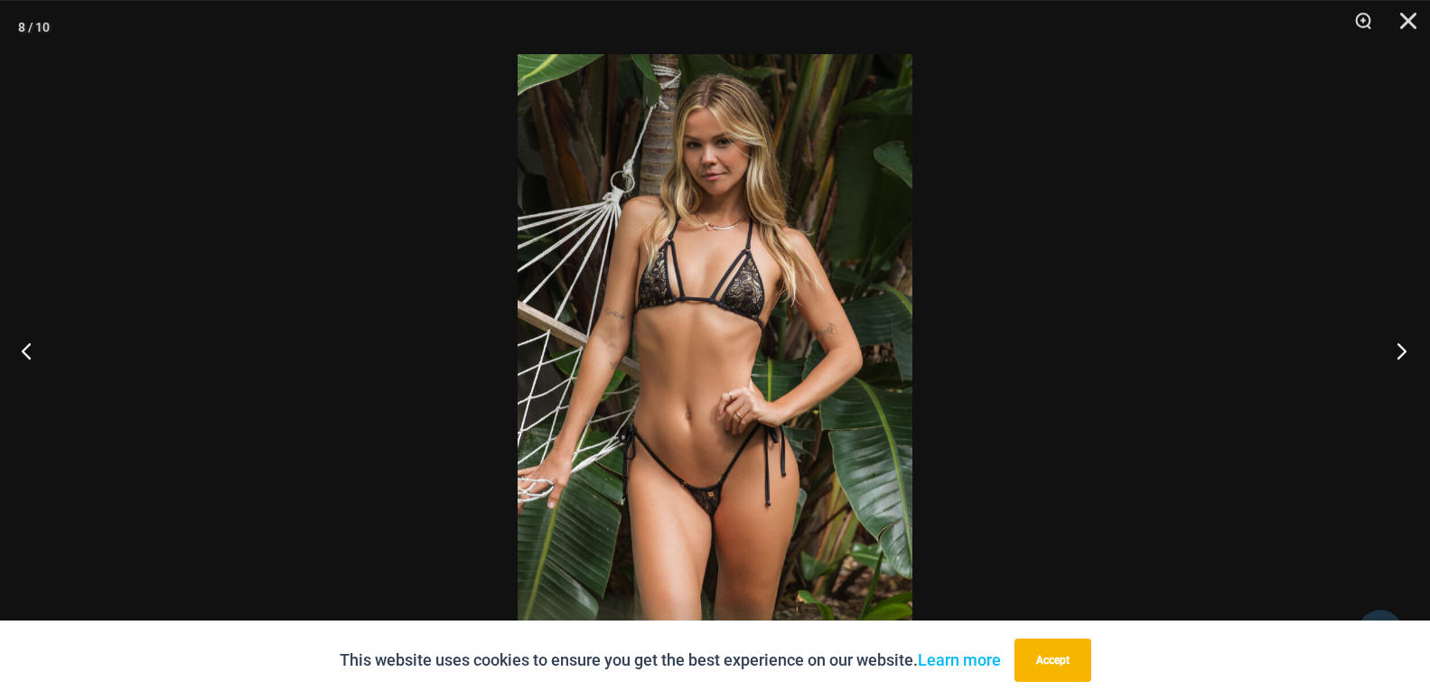
click at [1403, 345] on button "Next" at bounding box center [1396, 350] width 68 height 90
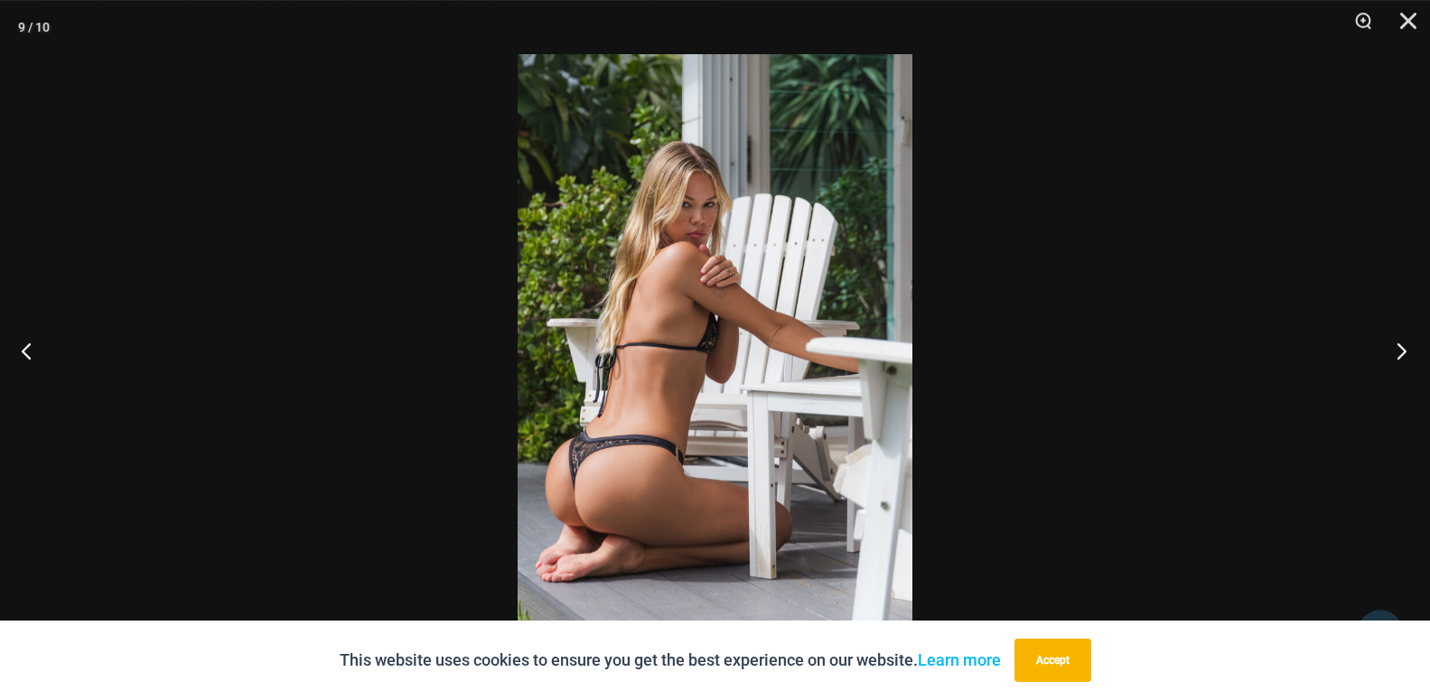
click at [1403, 345] on button "Next" at bounding box center [1396, 350] width 68 height 90
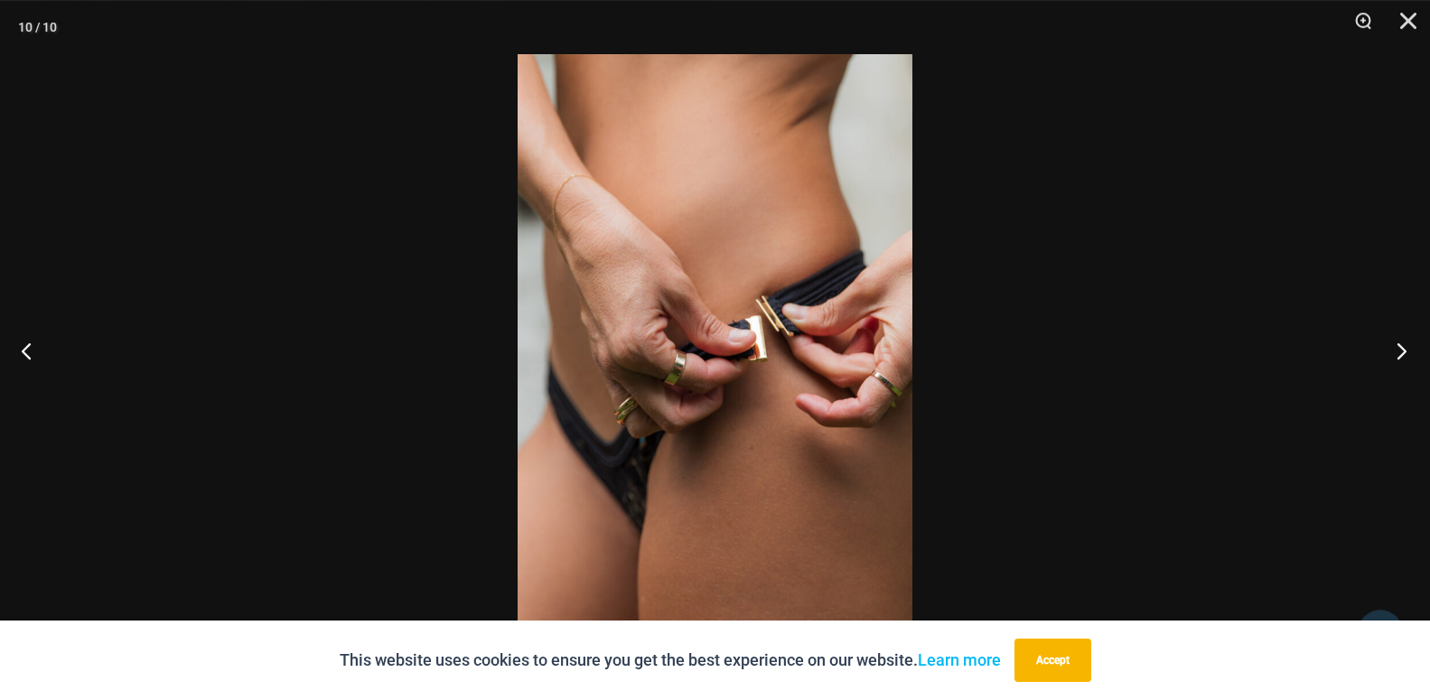
click at [1403, 345] on button "Next" at bounding box center [1396, 350] width 68 height 90
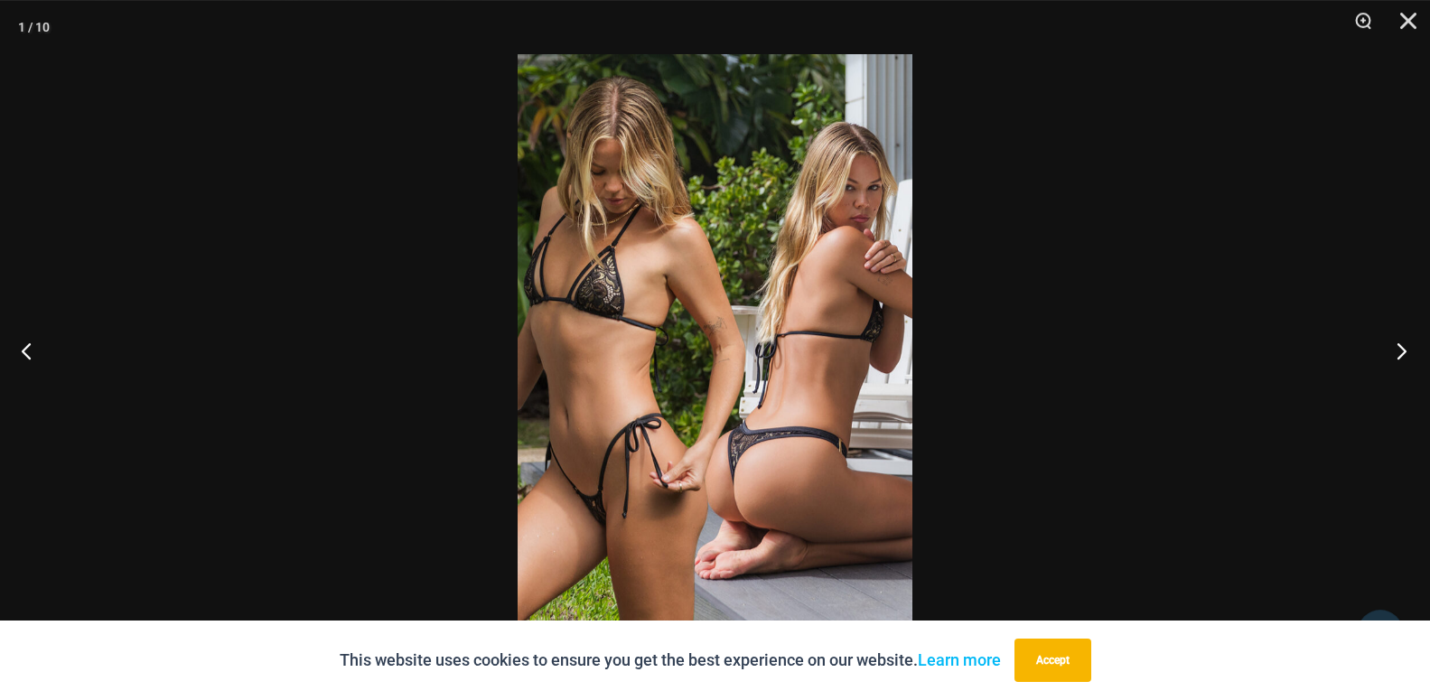
click at [1403, 345] on button "Next" at bounding box center [1396, 350] width 68 height 90
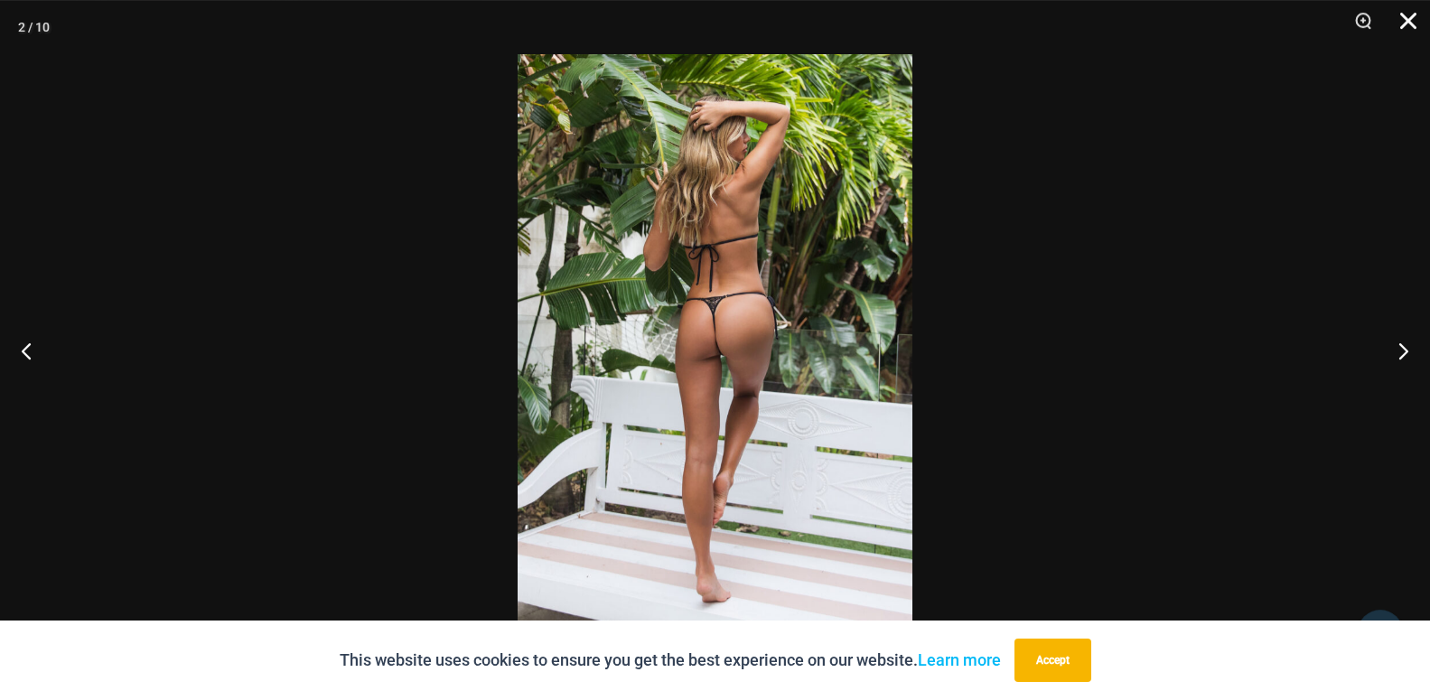
click at [1406, 27] on button "Close" at bounding box center [1401, 27] width 45 height 54
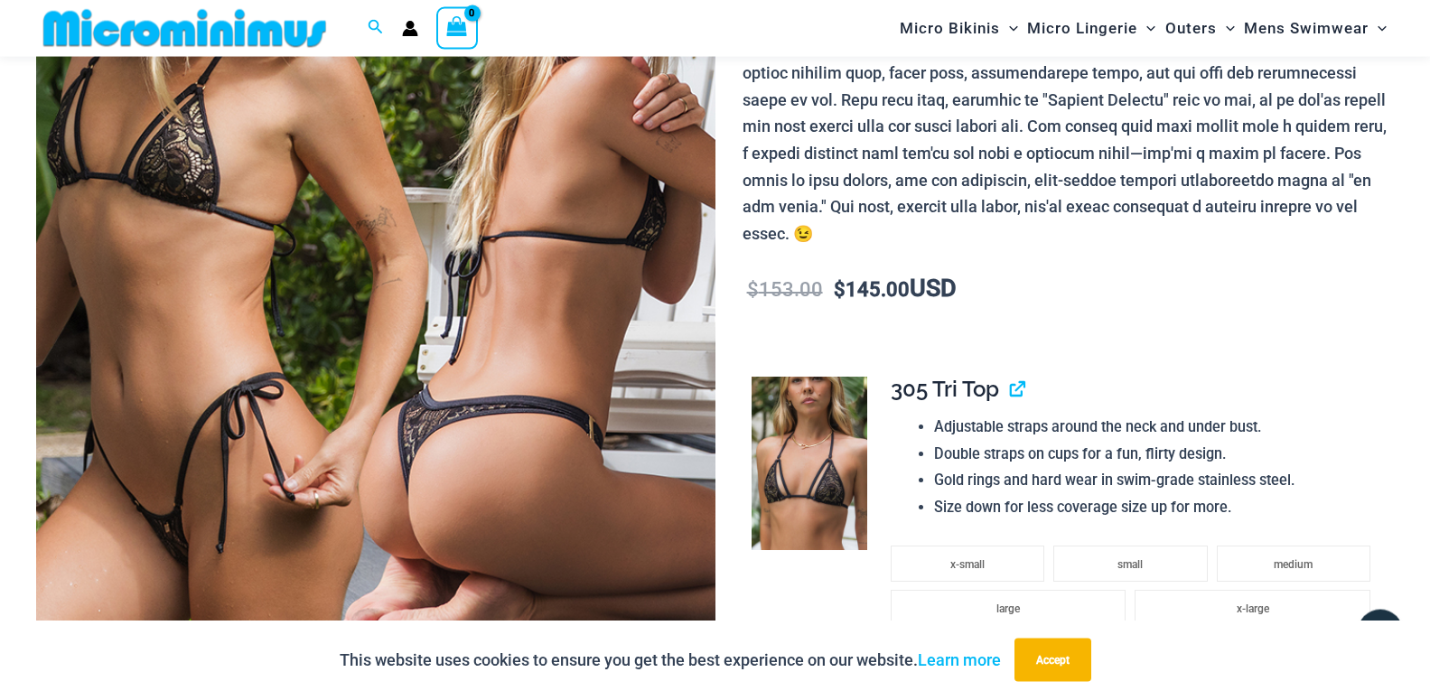
scroll to position [0, 0]
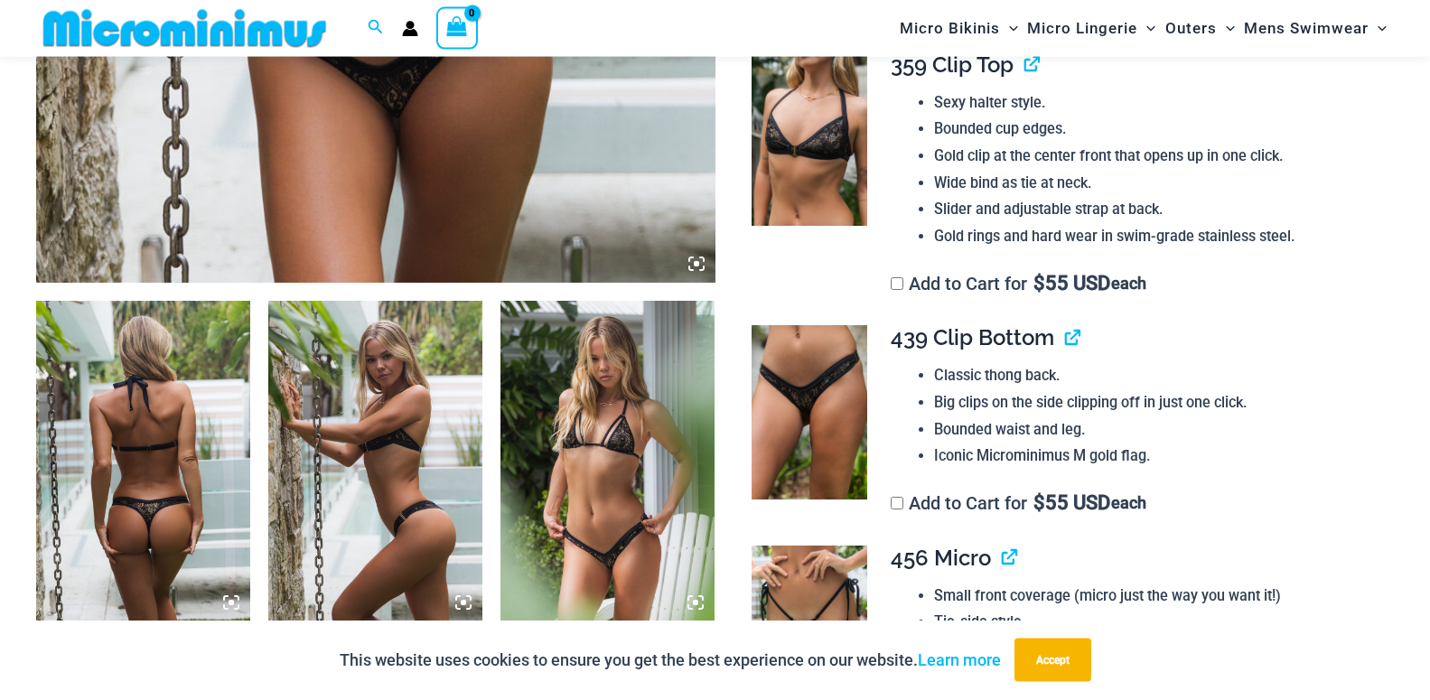
scroll to position [1032, 0]
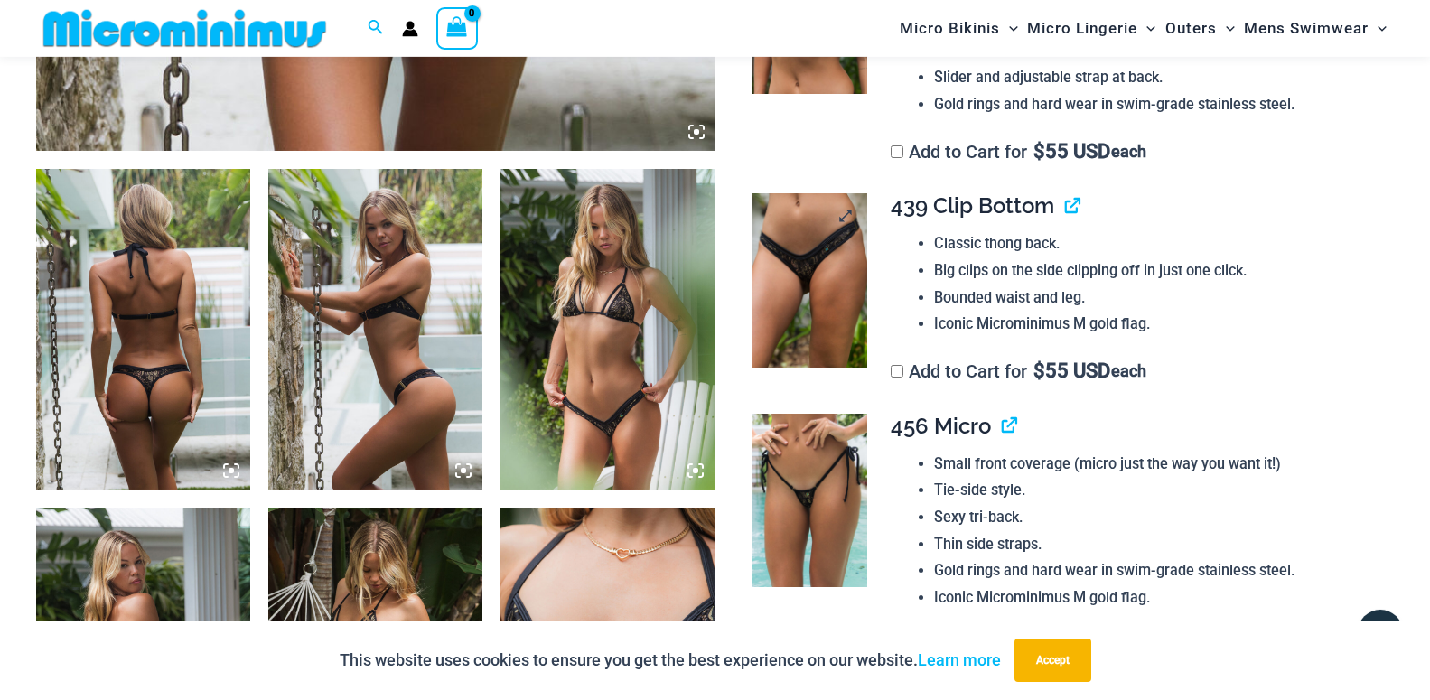
click at [842, 320] on img at bounding box center [809, 279] width 116 height 173
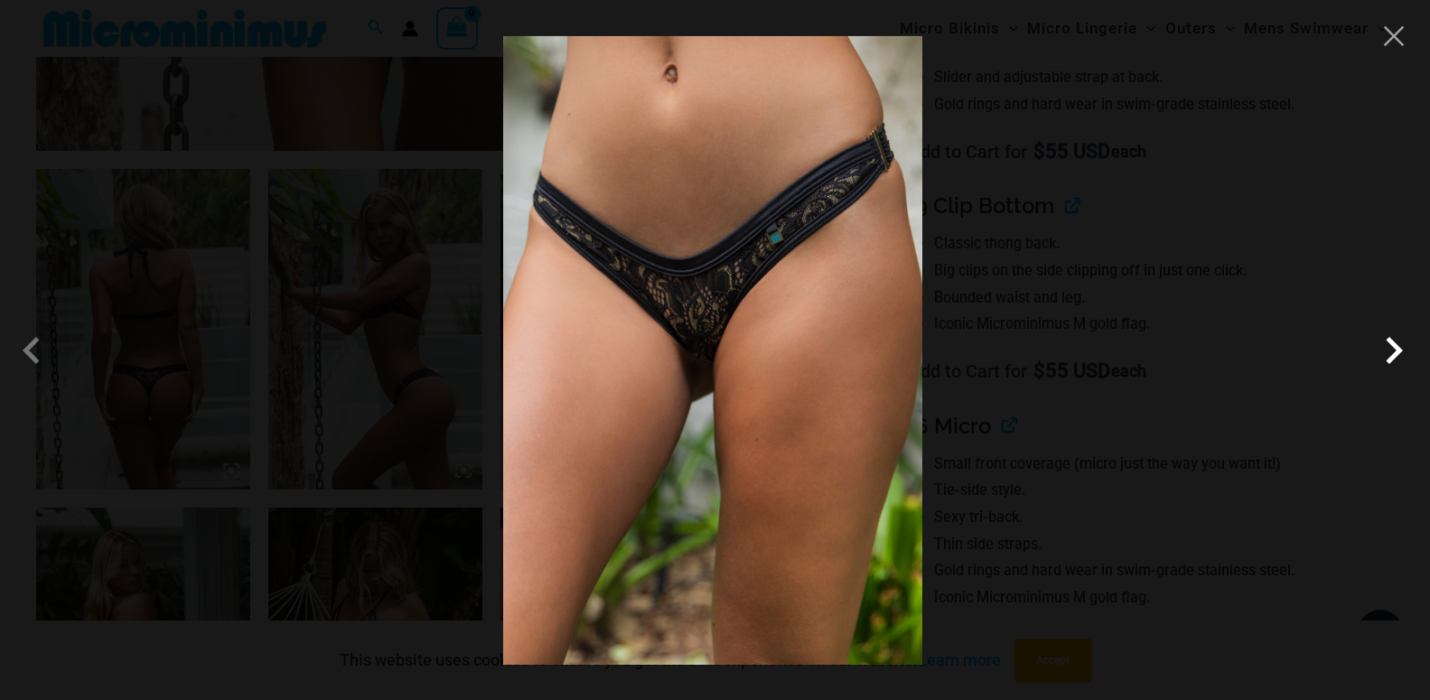
click at [1395, 351] on span at bounding box center [1393, 350] width 54 height 54
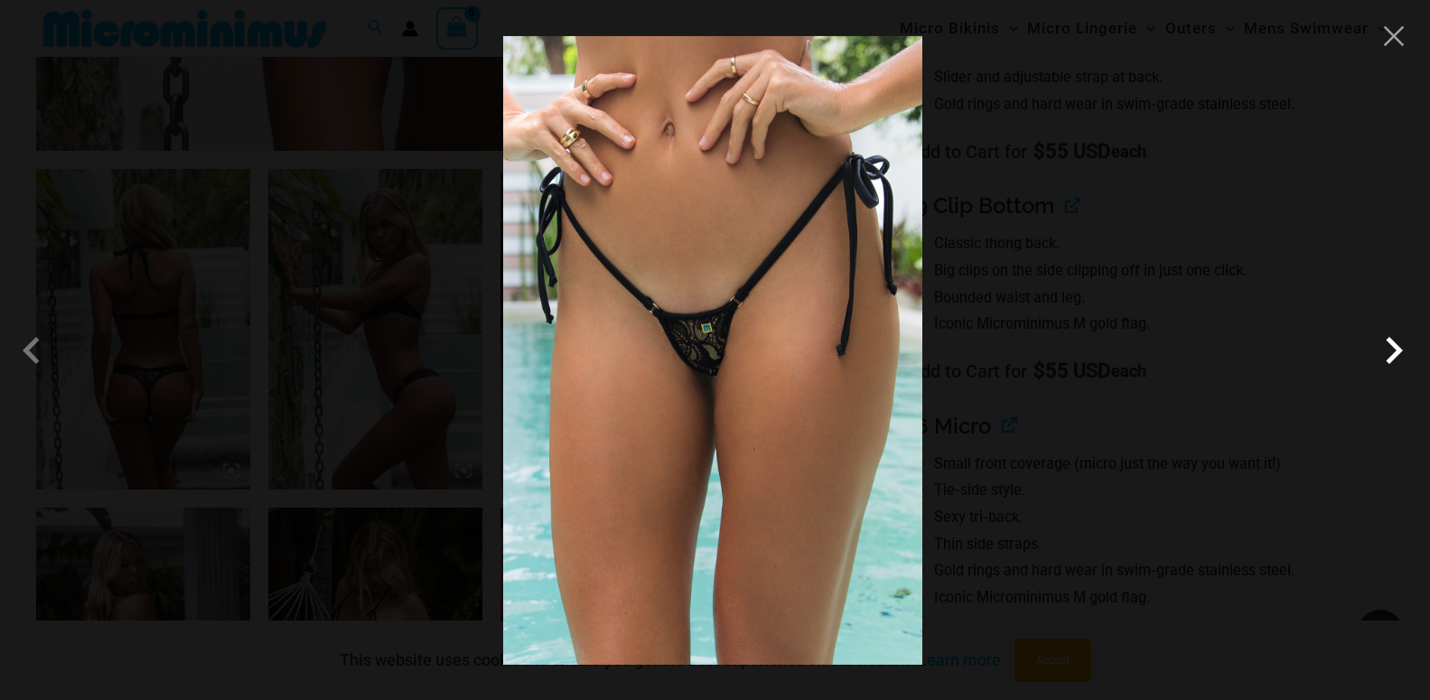
click at [1395, 351] on span at bounding box center [1393, 350] width 54 height 54
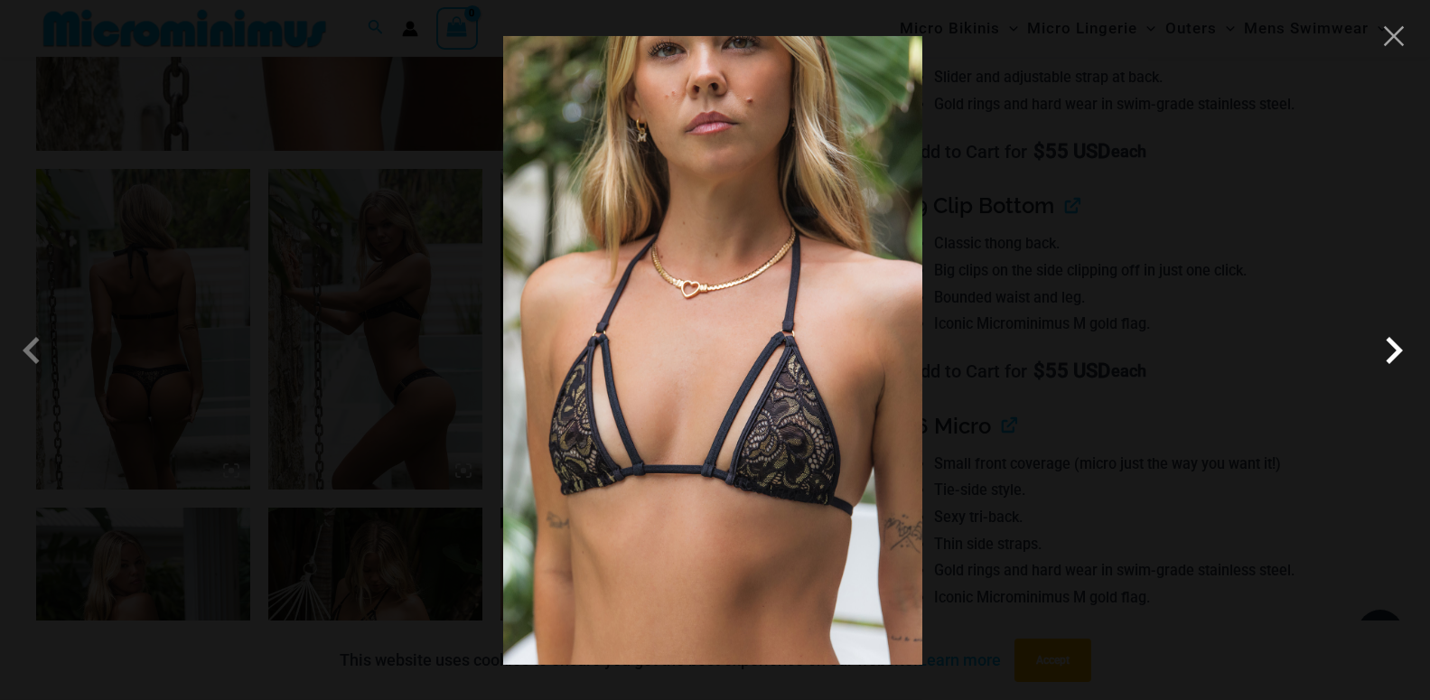
click at [1395, 351] on span at bounding box center [1393, 350] width 54 height 54
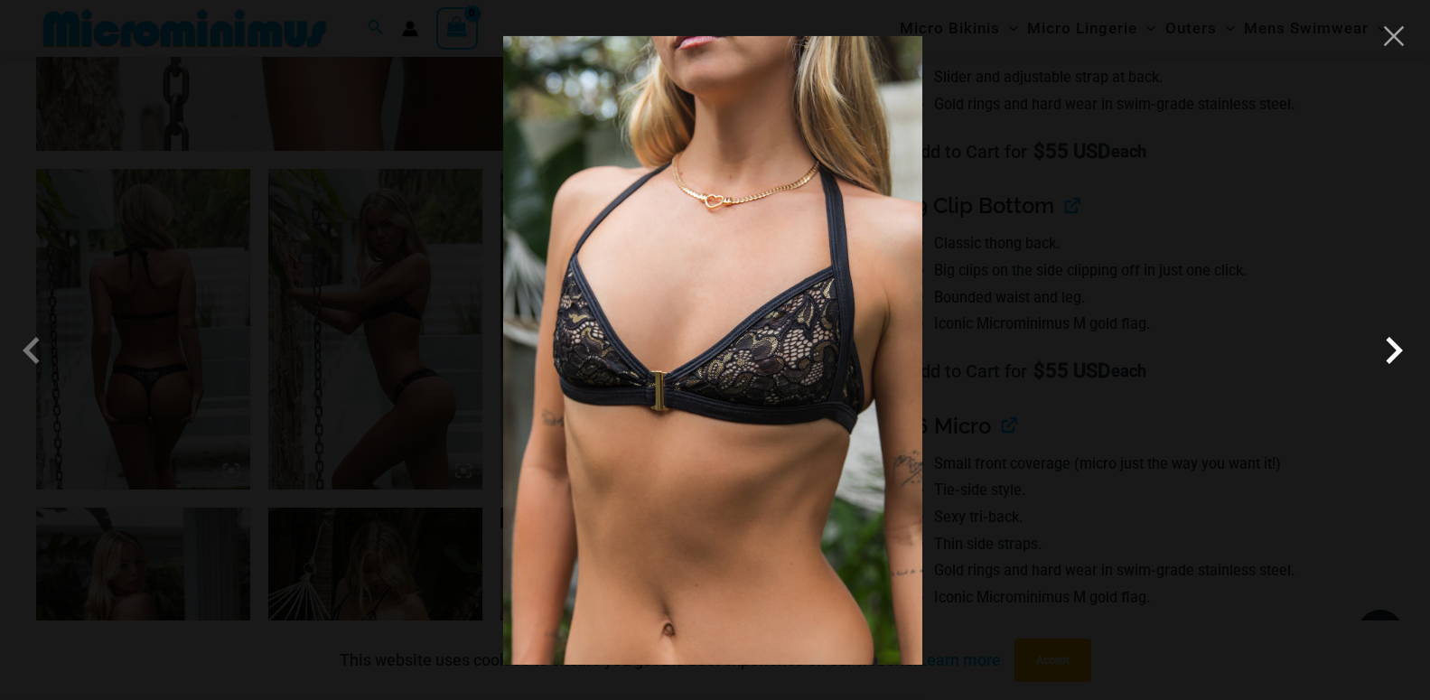
click at [1395, 351] on span at bounding box center [1393, 350] width 54 height 54
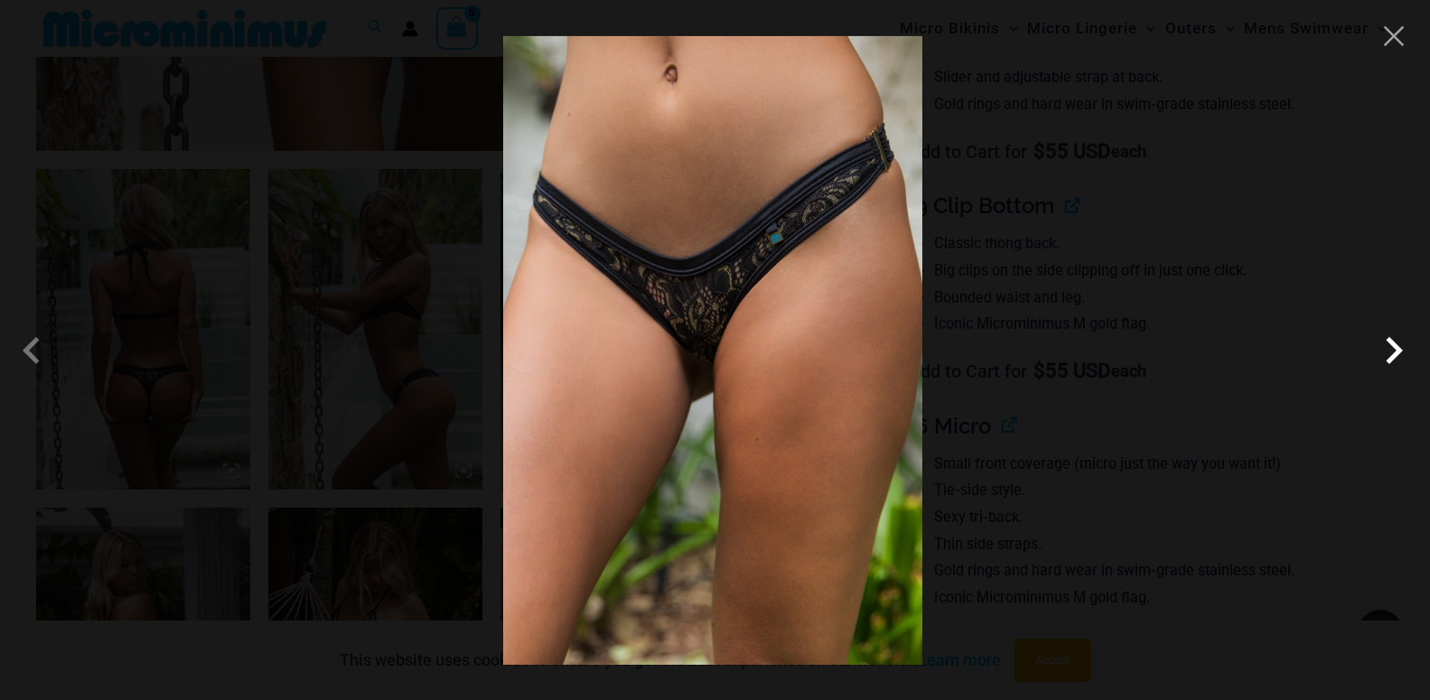
click at [1395, 351] on span at bounding box center [1393, 350] width 54 height 54
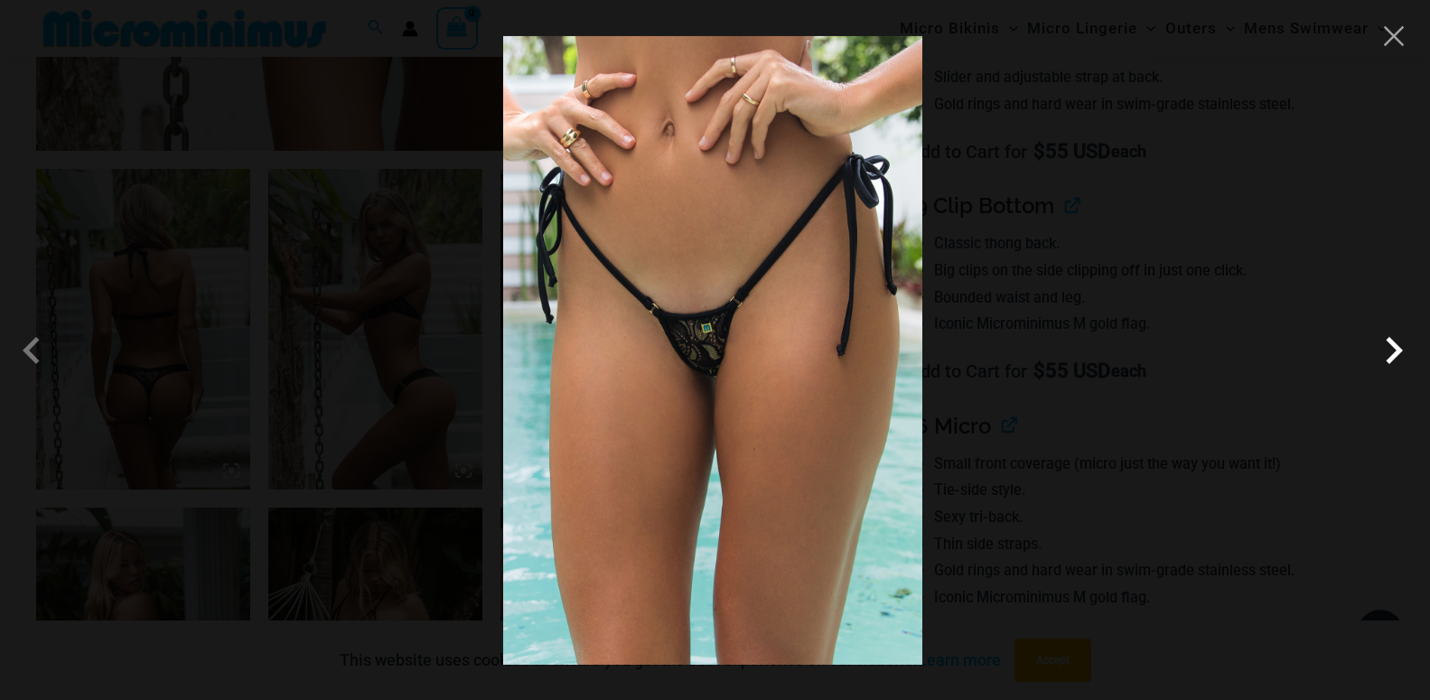
click at [1395, 351] on span at bounding box center [1393, 350] width 54 height 54
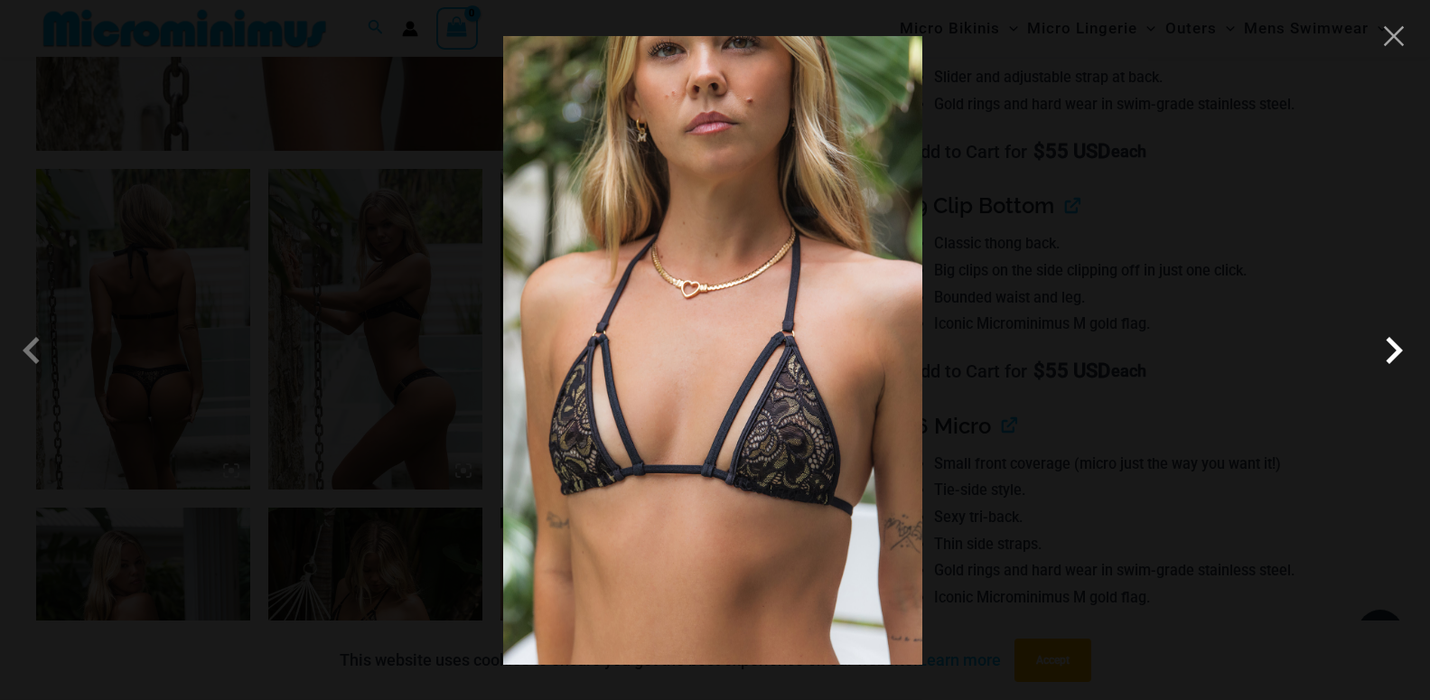
click at [1395, 351] on span at bounding box center [1393, 350] width 54 height 54
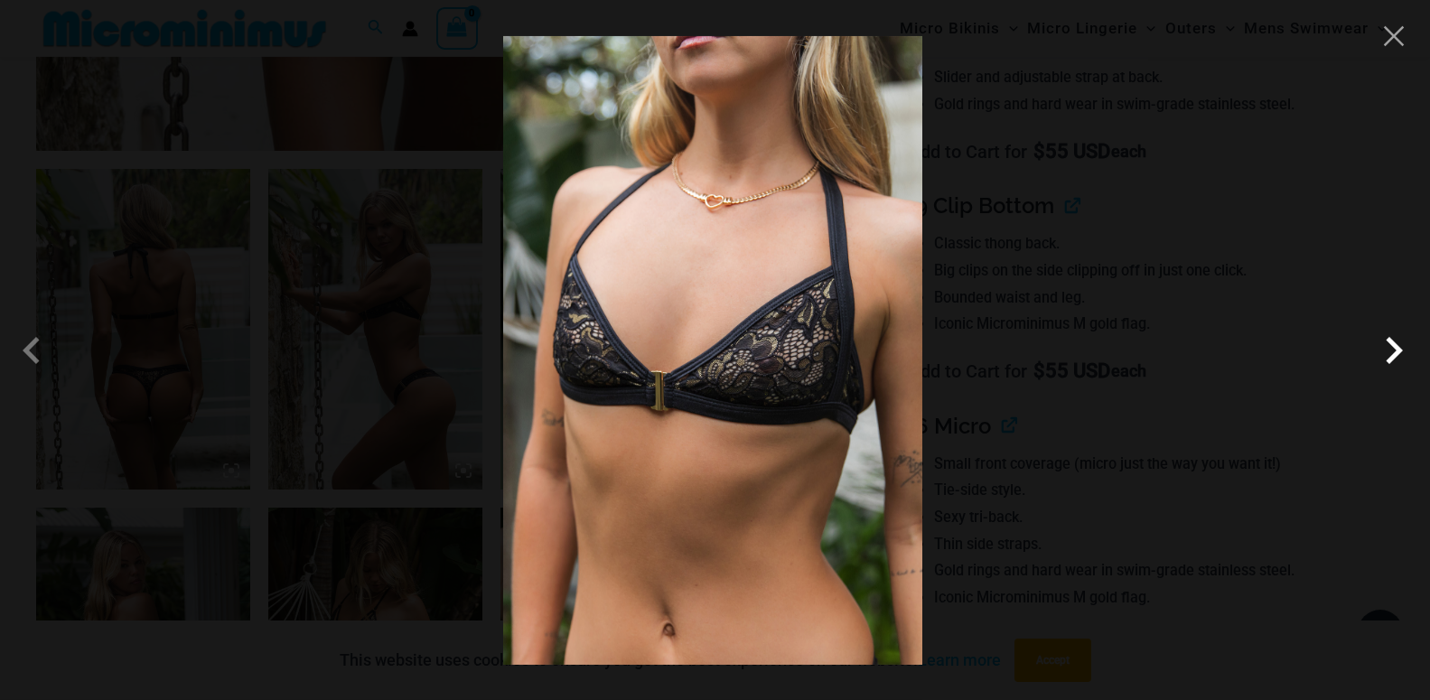
click at [1395, 351] on span at bounding box center [1393, 350] width 54 height 54
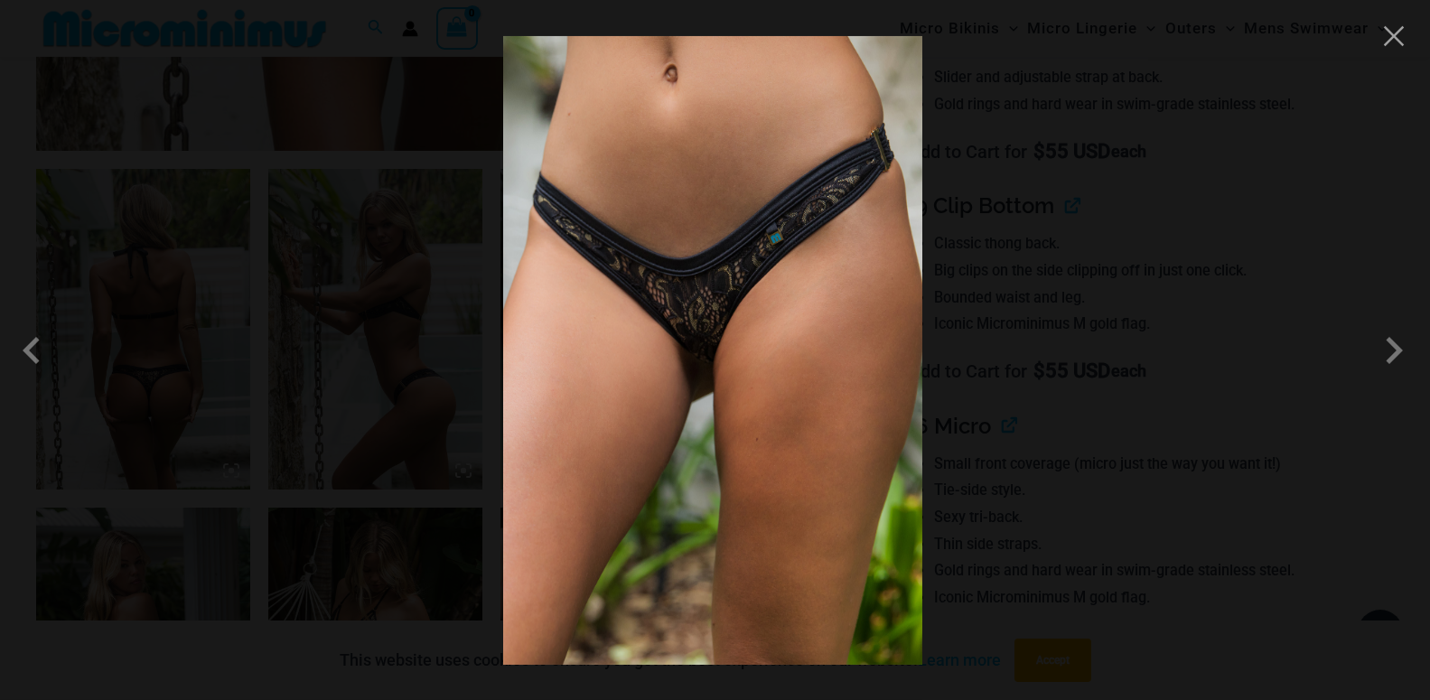
click at [814, 334] on img at bounding box center [712, 350] width 419 height 629
click at [1393, 41] on button "Close" at bounding box center [1393, 36] width 27 height 27
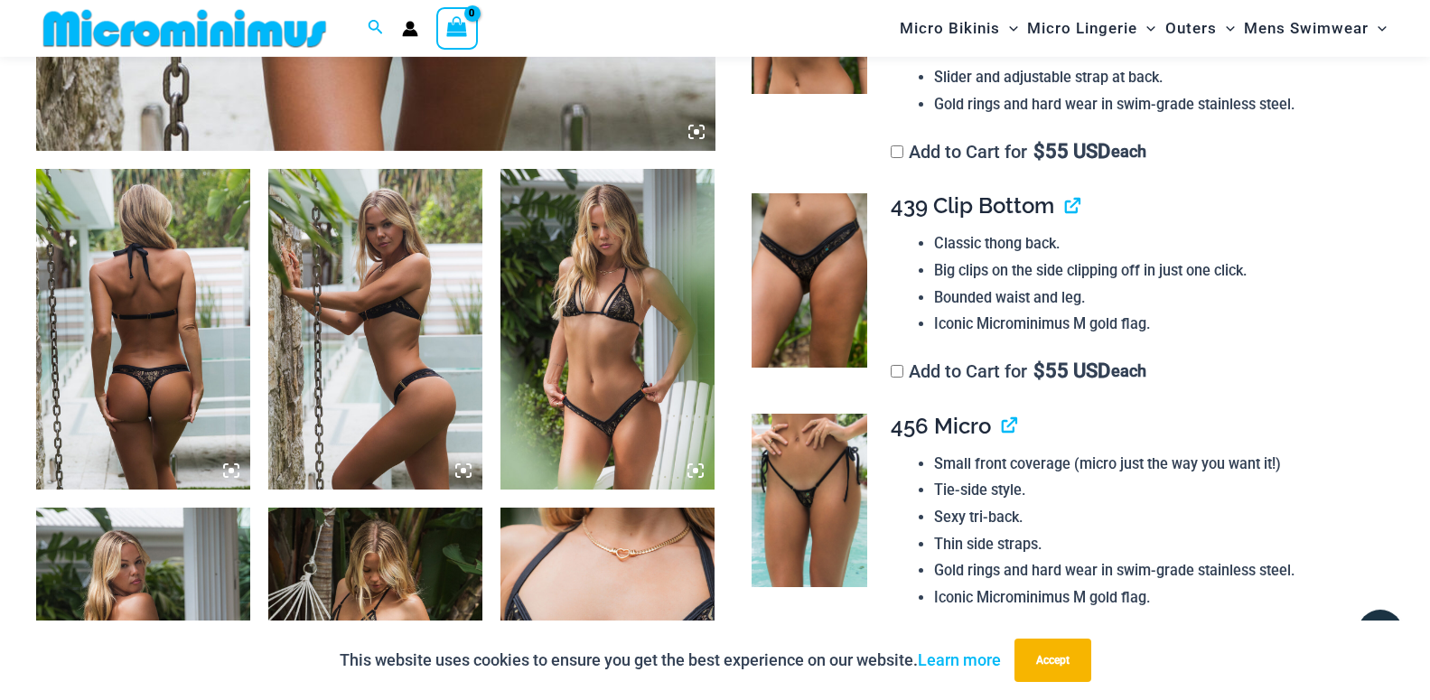
click at [154, 388] on img at bounding box center [143, 330] width 214 height 322
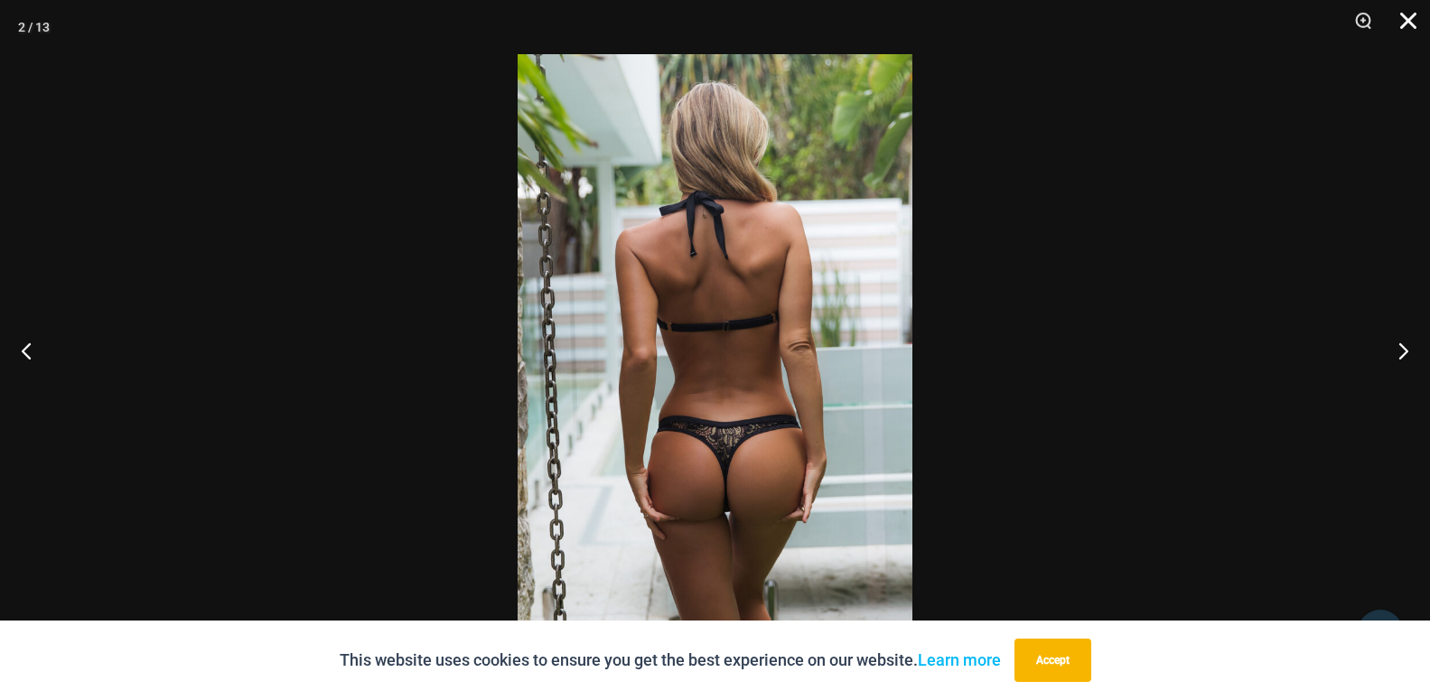
click at [1407, 18] on button "Close" at bounding box center [1401, 27] width 45 height 54
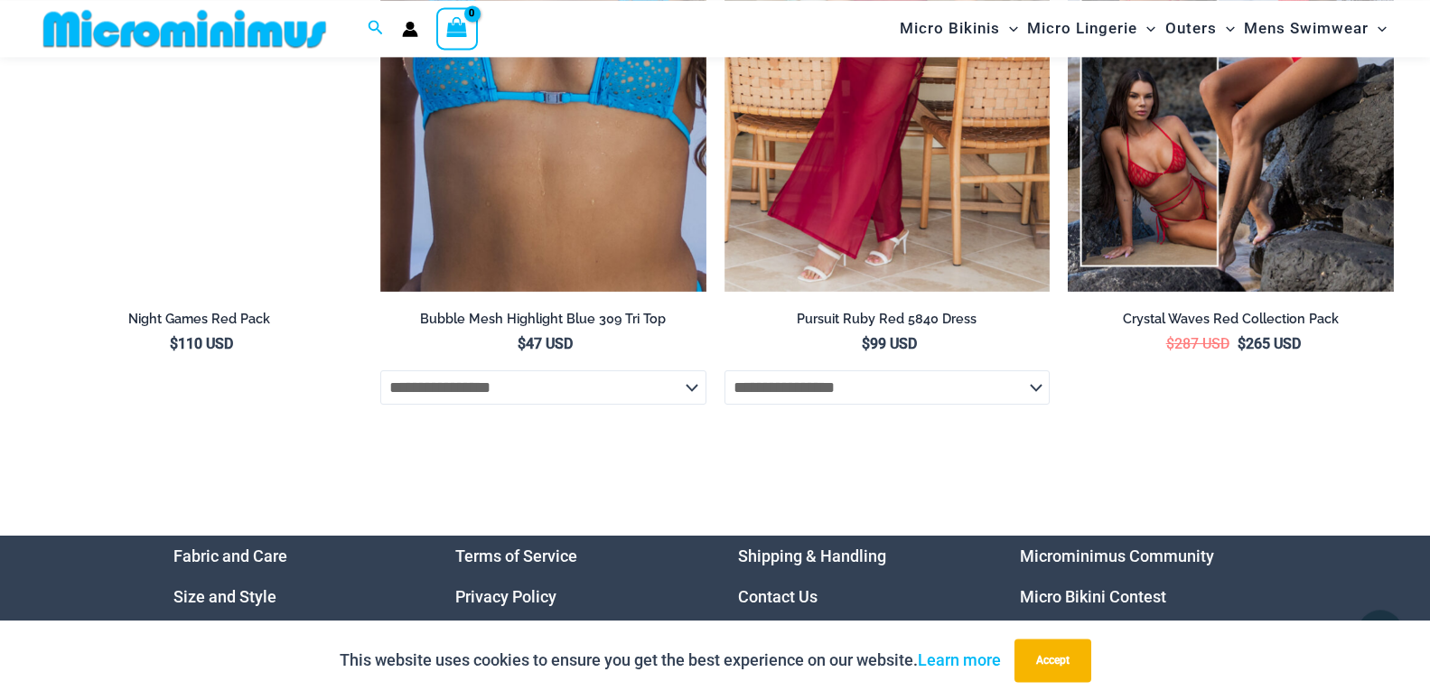
scroll to position [6609, 0]
